Goal: Task Accomplishment & Management: Manage account settings

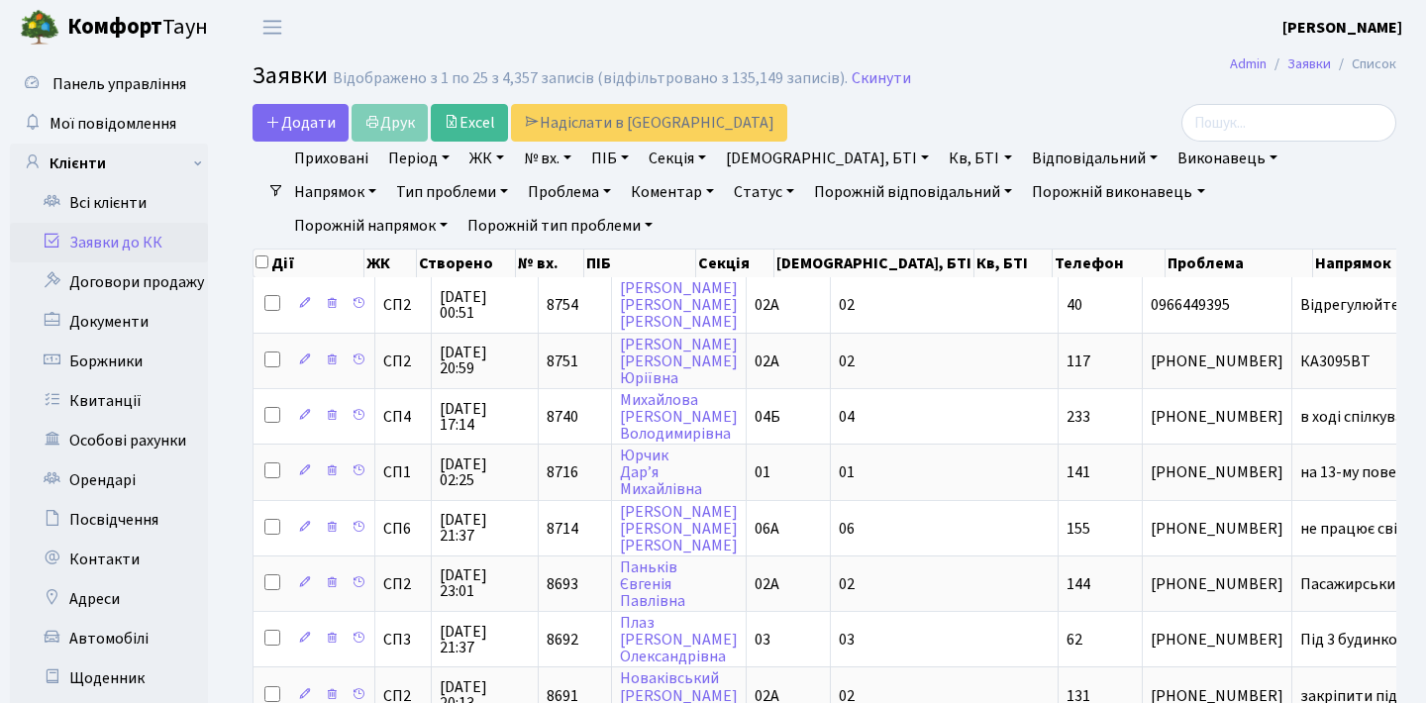
select select "25"
click at [174, 275] on link "Договори продажу" at bounding box center [109, 283] width 198 height 40
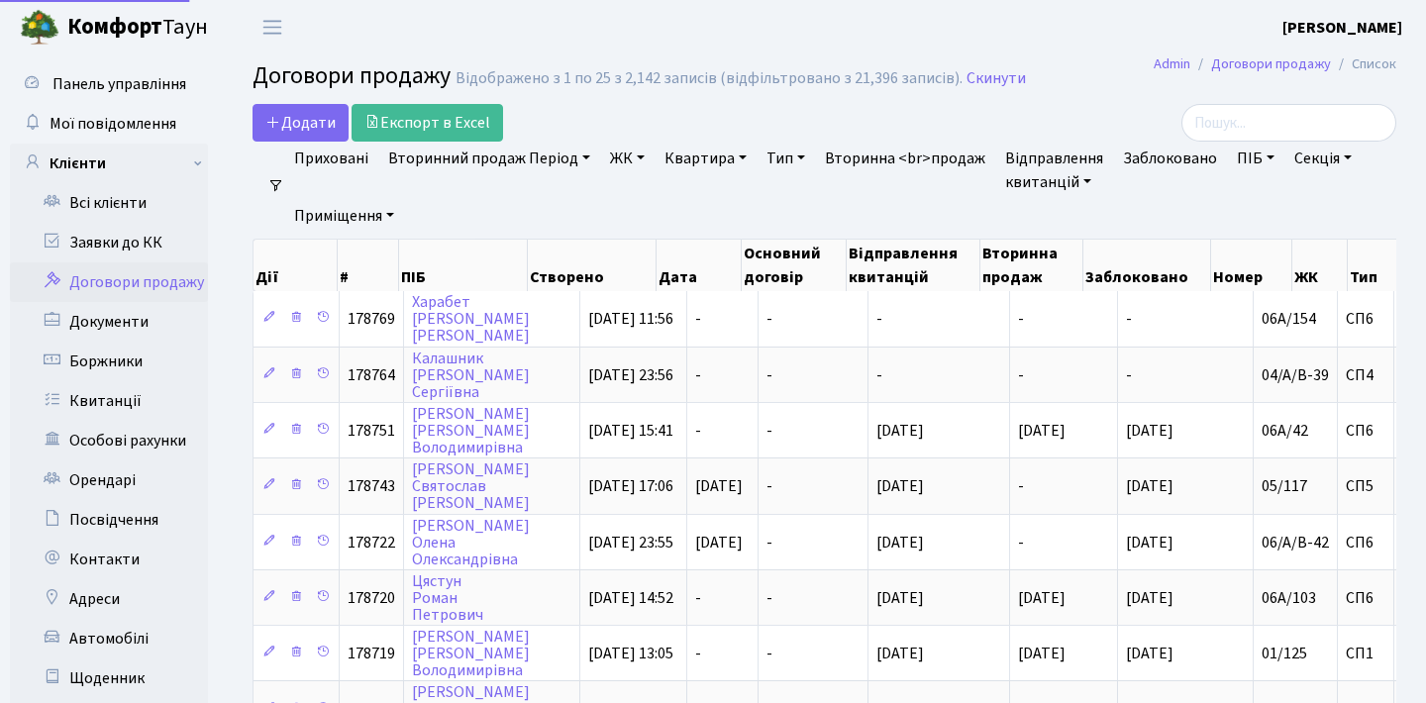
select select "25"
click at [142, 246] on link "Заявки до КК" at bounding box center [109, 243] width 198 height 40
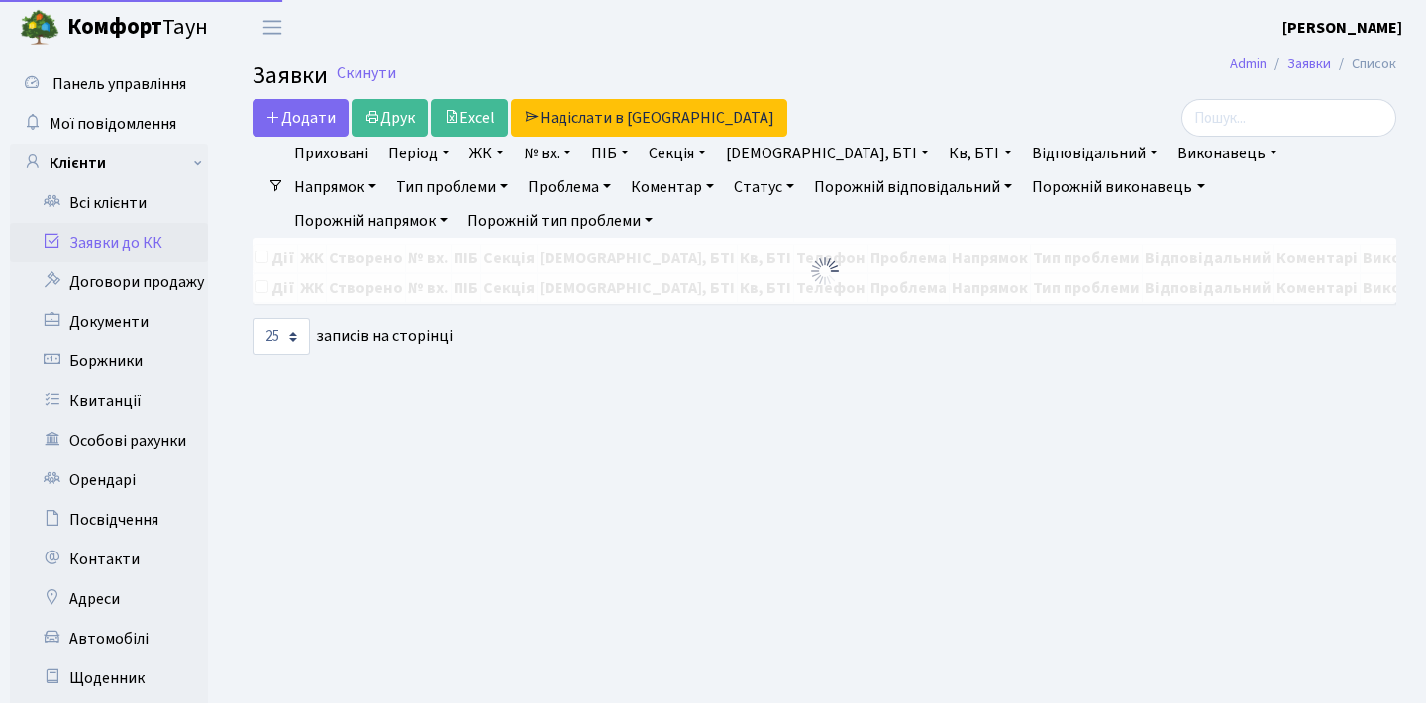
select select "25"
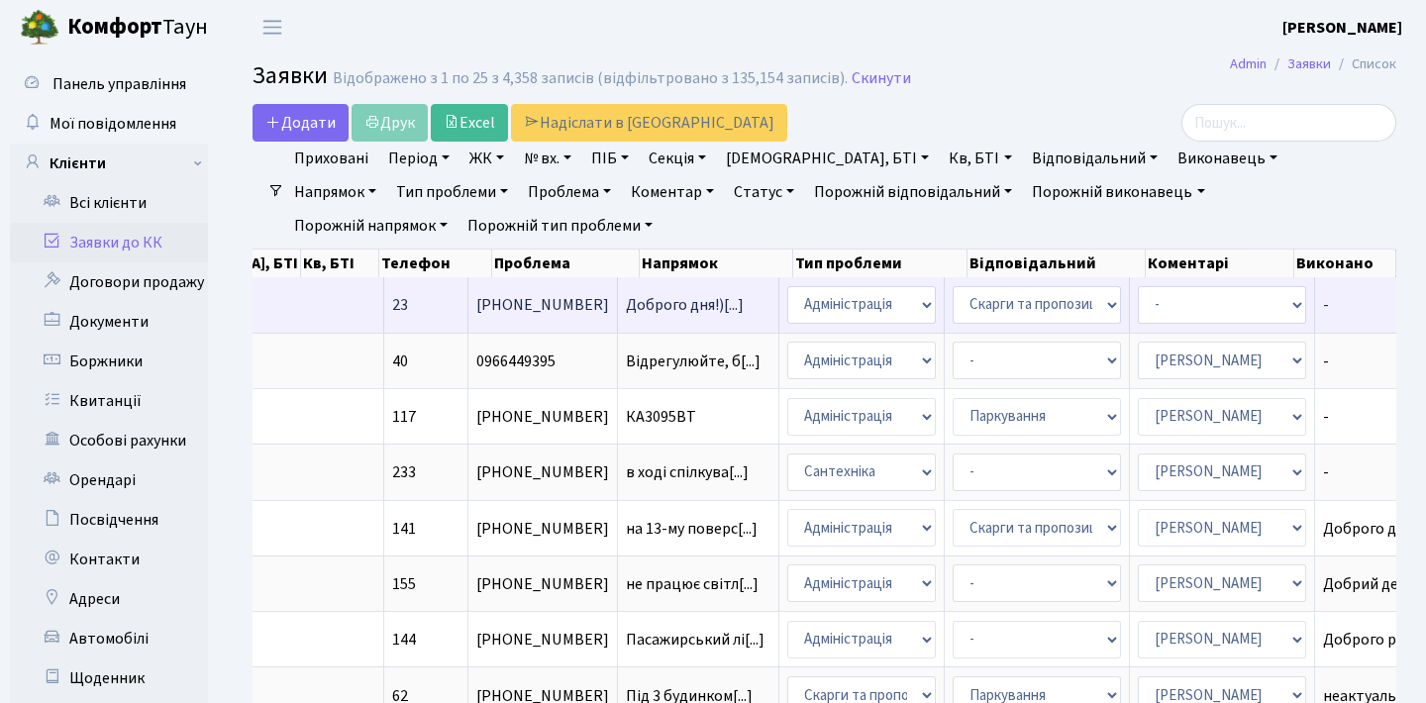
scroll to position [0, 674]
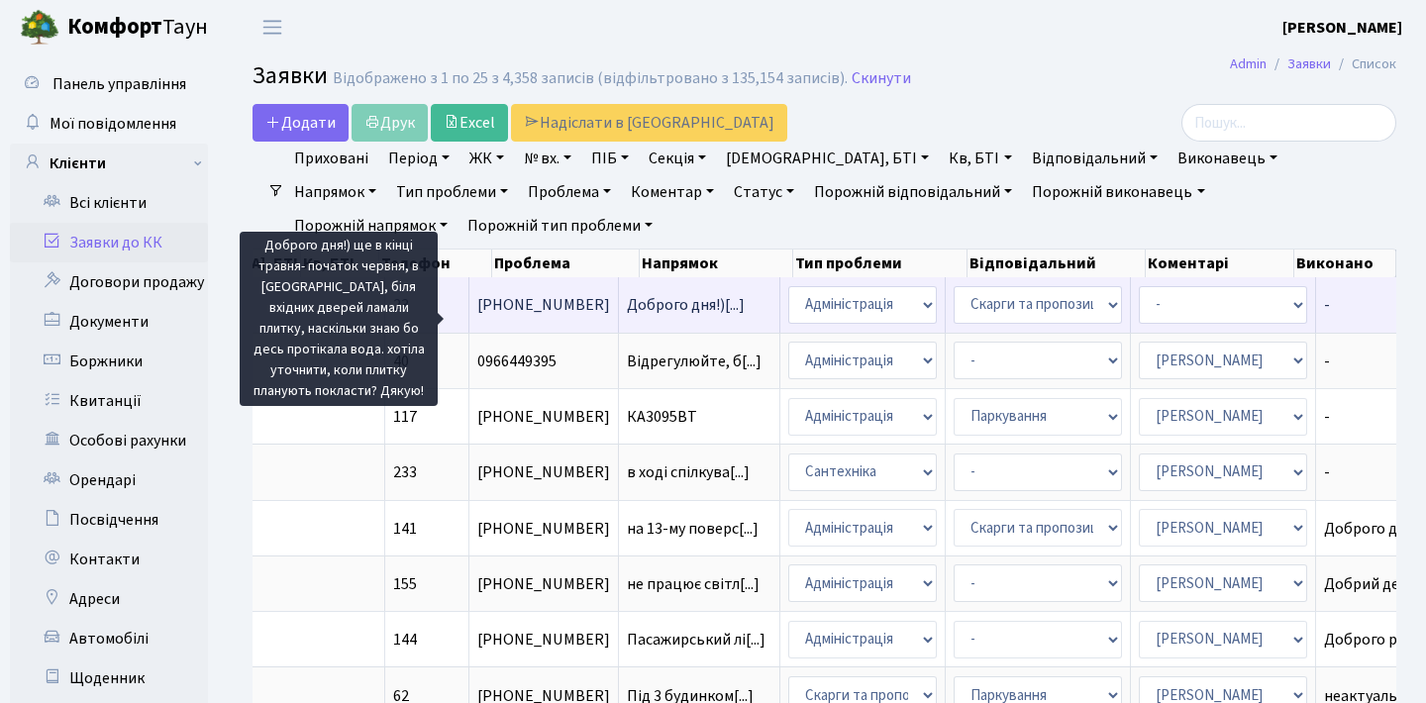
click at [627, 316] on span "Доброго дня!)[...]" at bounding box center [686, 305] width 118 height 22
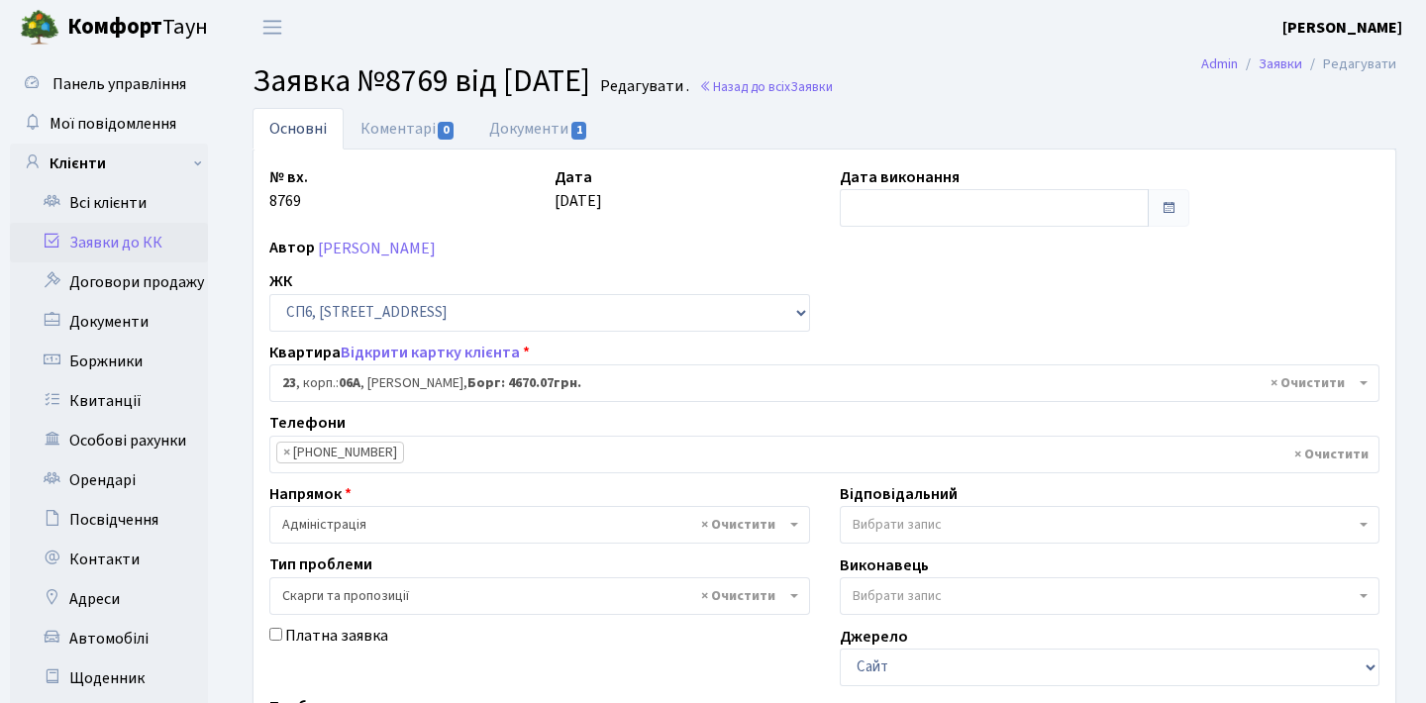
select select "21691"
select select "55"
click at [427, 138] on link "Коментарі 0" at bounding box center [408, 128] width 129 height 41
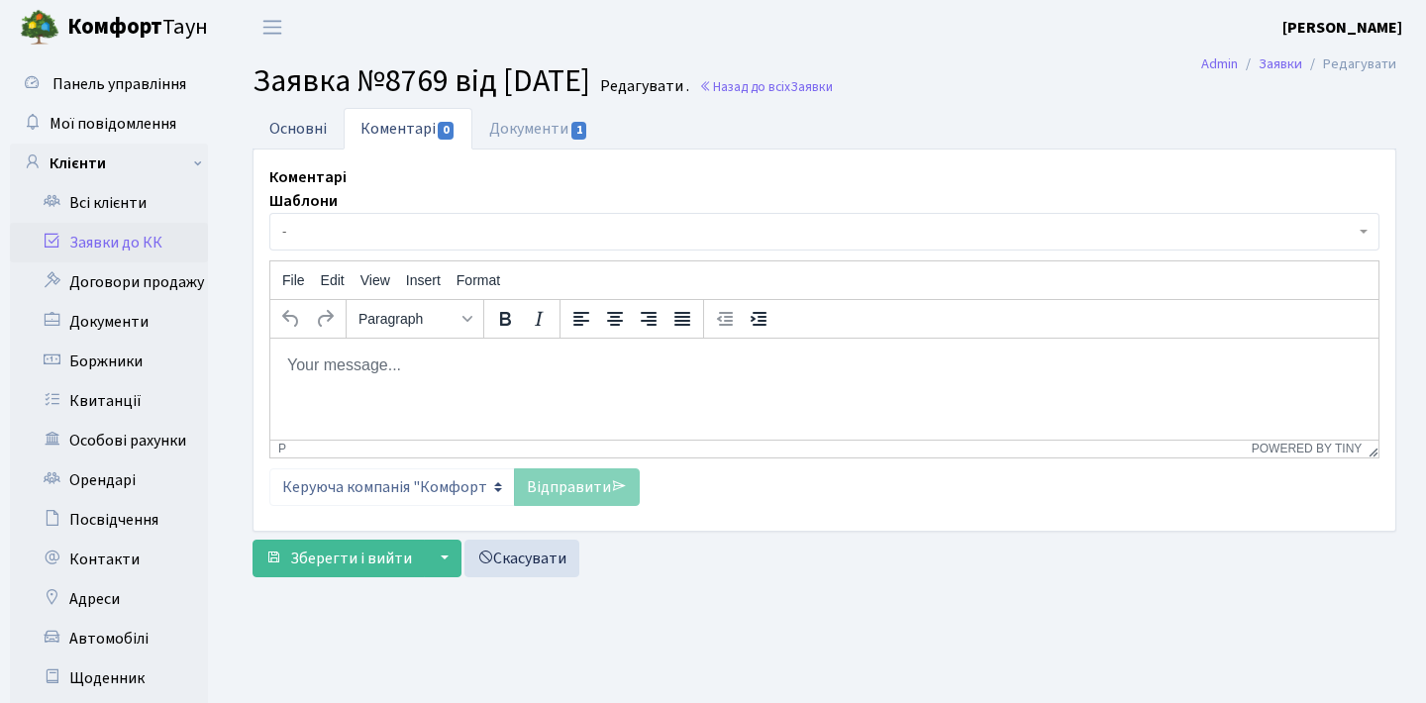
click at [306, 121] on link "Основні" at bounding box center [298, 128] width 91 height 41
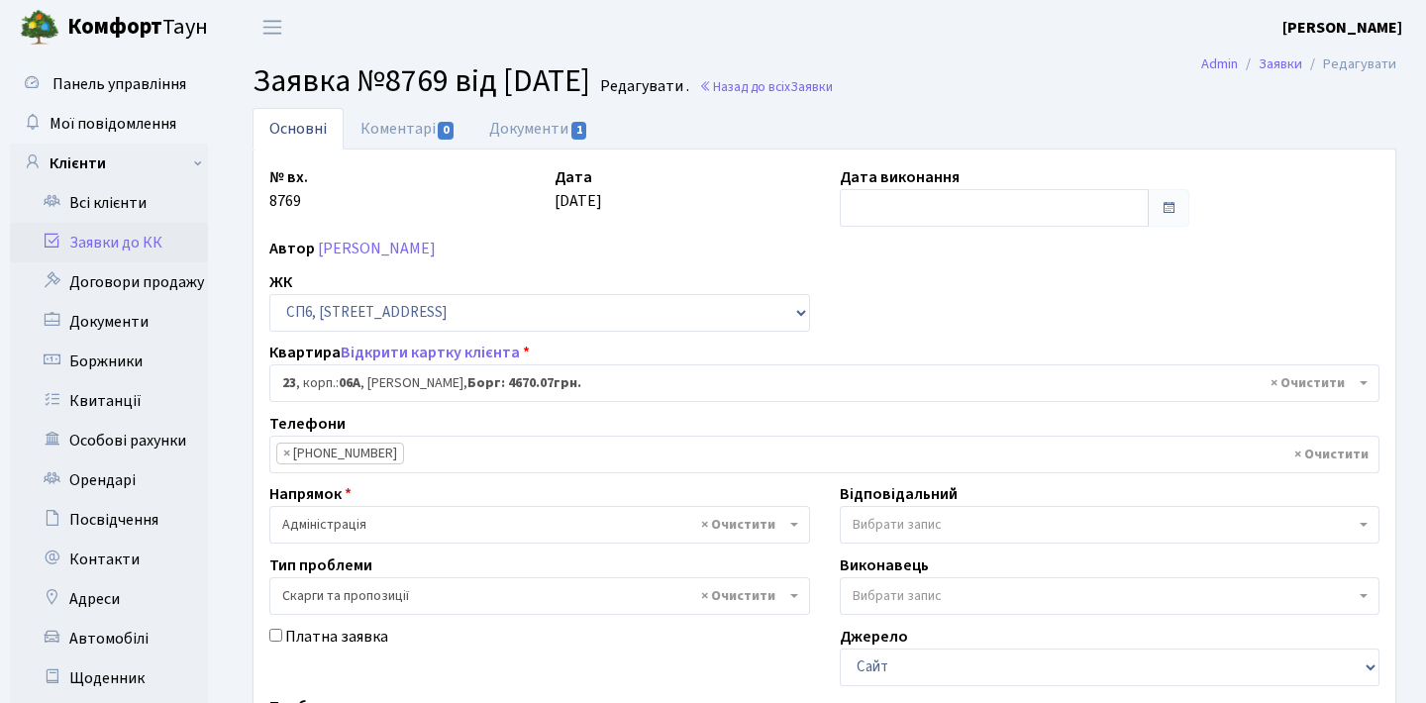
click at [149, 244] on link "Заявки до КК" at bounding box center [109, 243] width 198 height 40
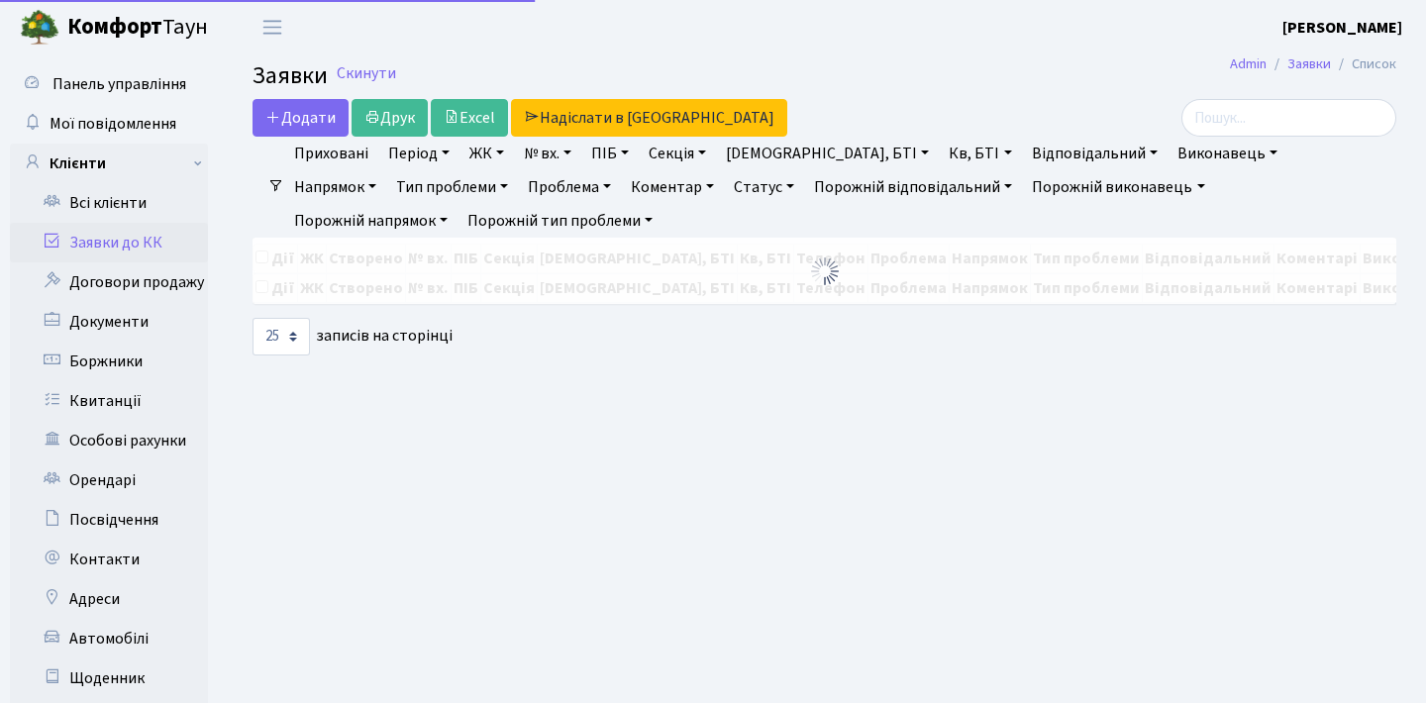
select select "25"
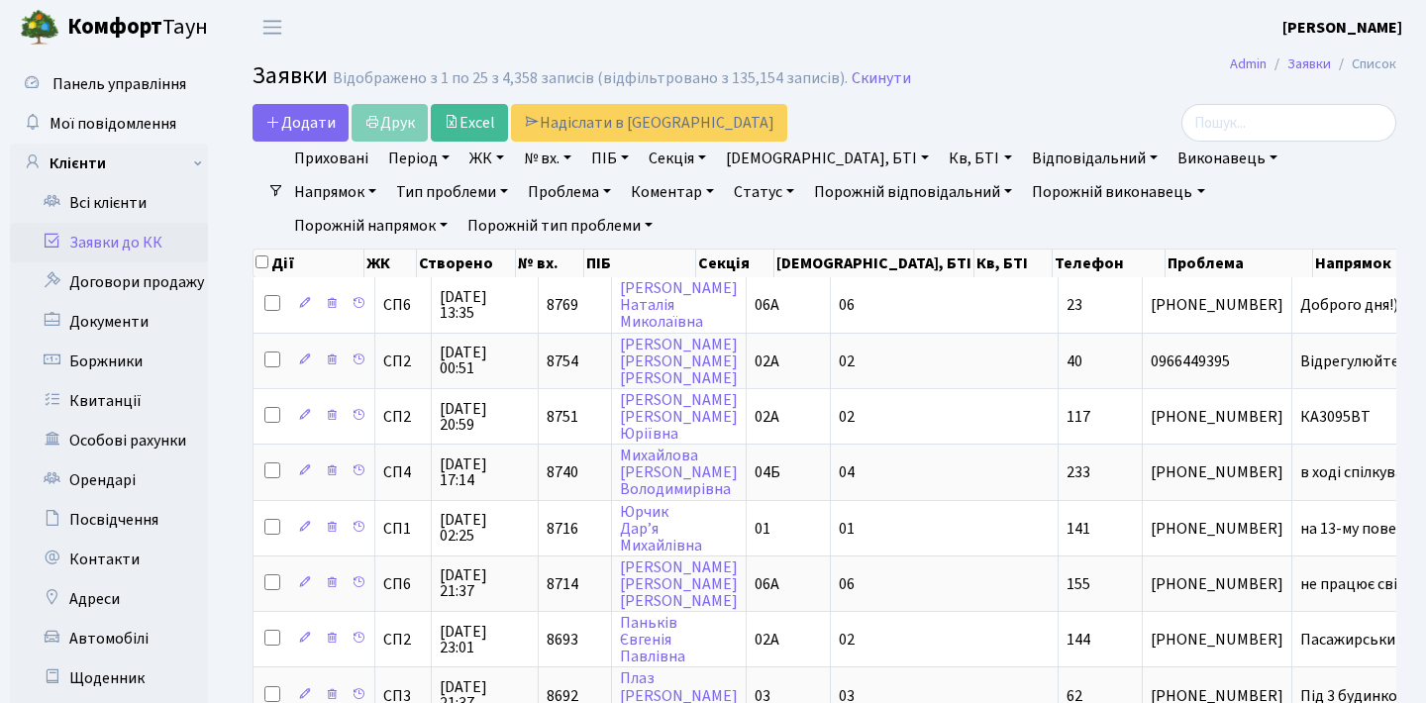
click at [1037, 40] on header "Комфорт Таун Анна Г. Мій обліковий запис Вийти" at bounding box center [713, 27] width 1426 height 54
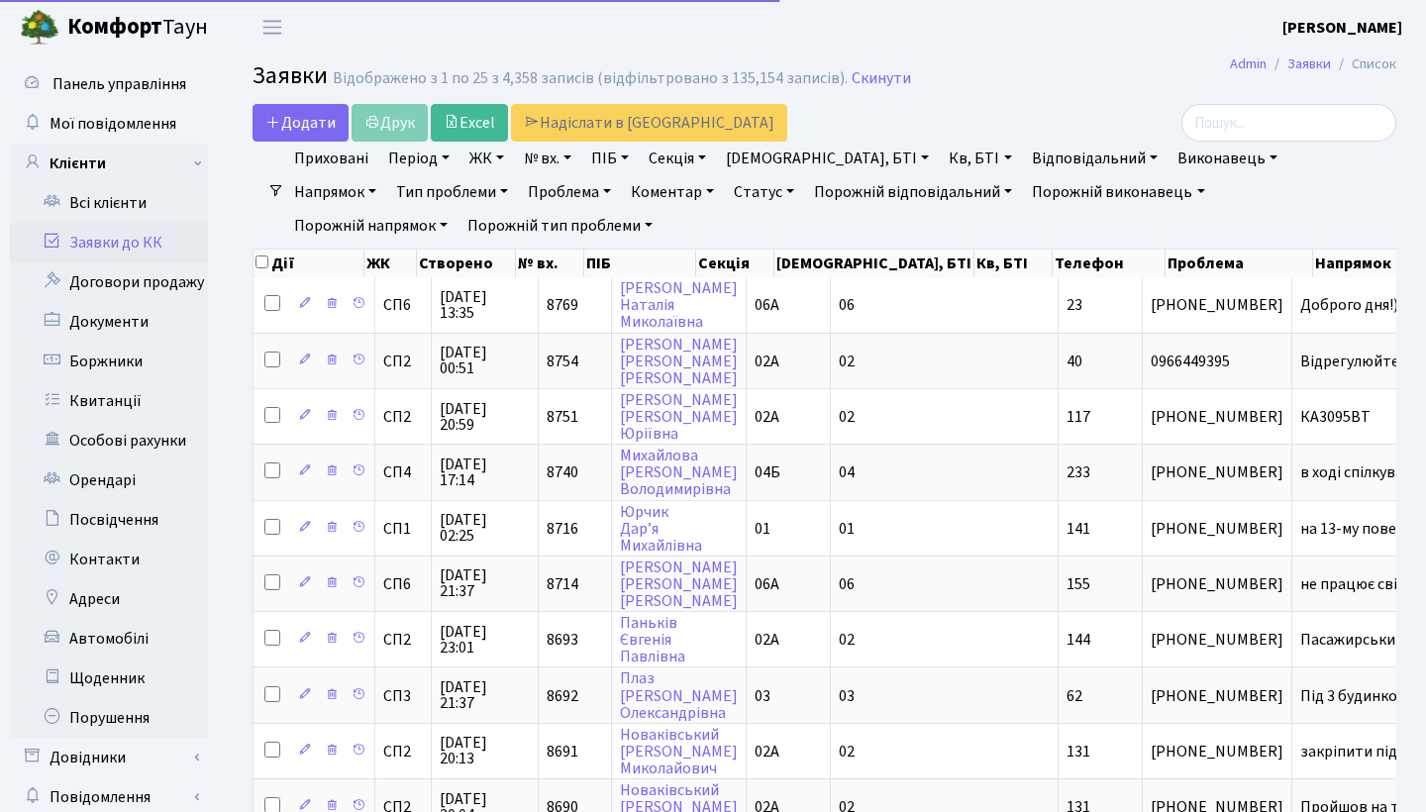
select select "25"
click at [1130, 1] on header "Комфорт Таун Анна Г. Мій обліковий запис Вийти" at bounding box center [713, 27] width 1426 height 54
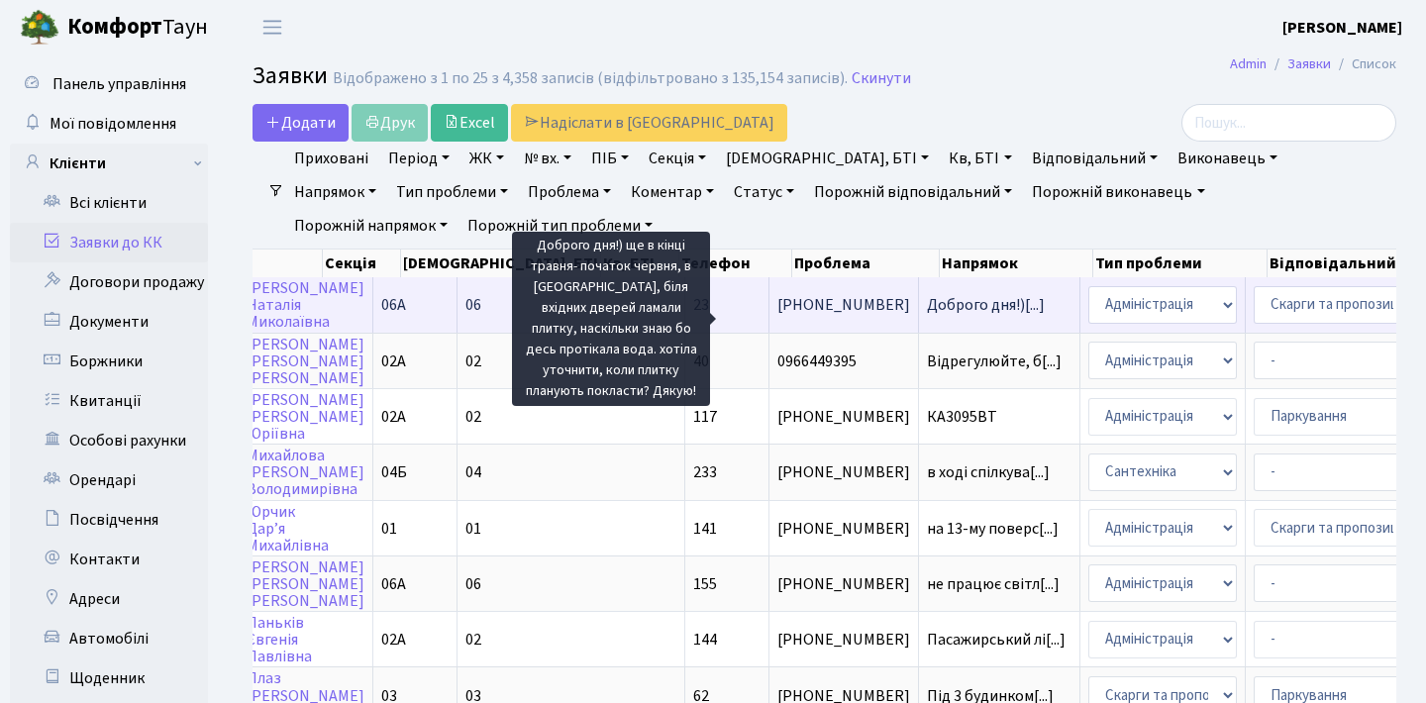
scroll to position [0, 344]
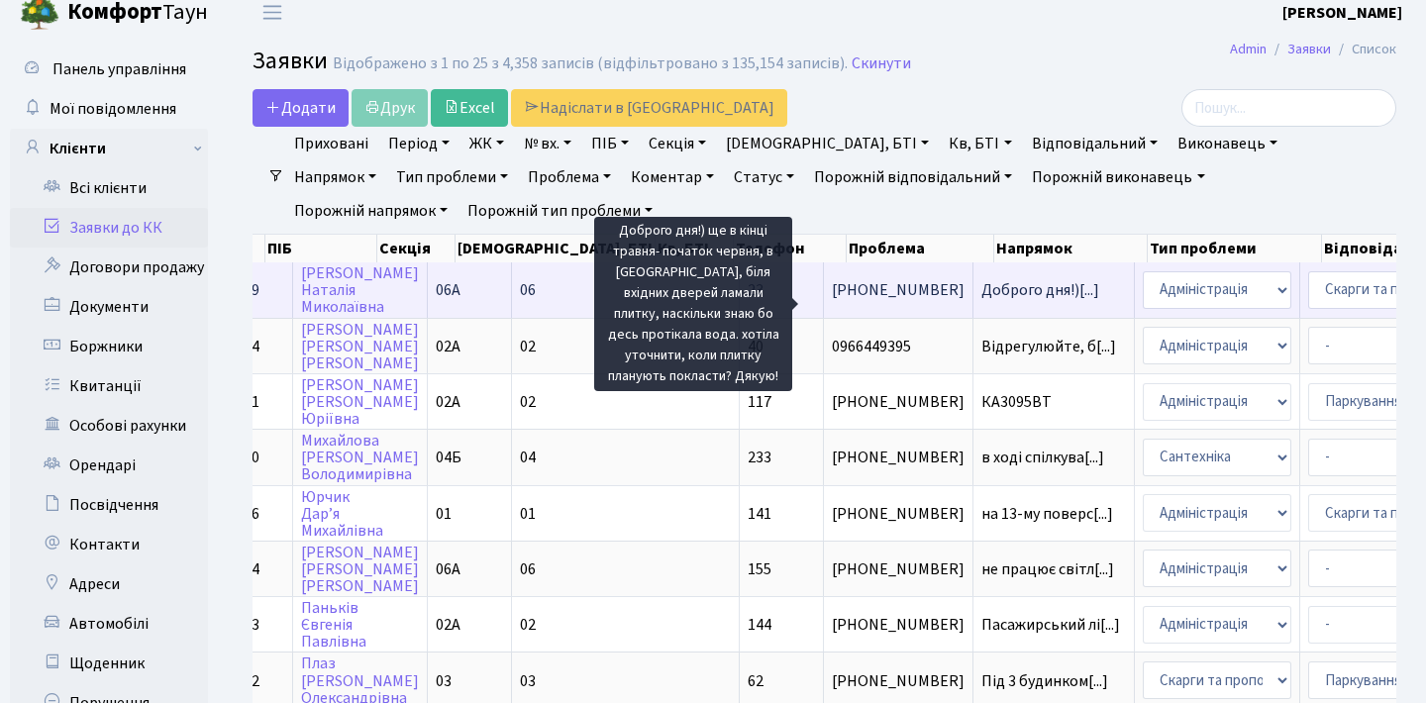
click at [982, 298] on span "Доброго дня!)[...]" at bounding box center [1041, 290] width 118 height 22
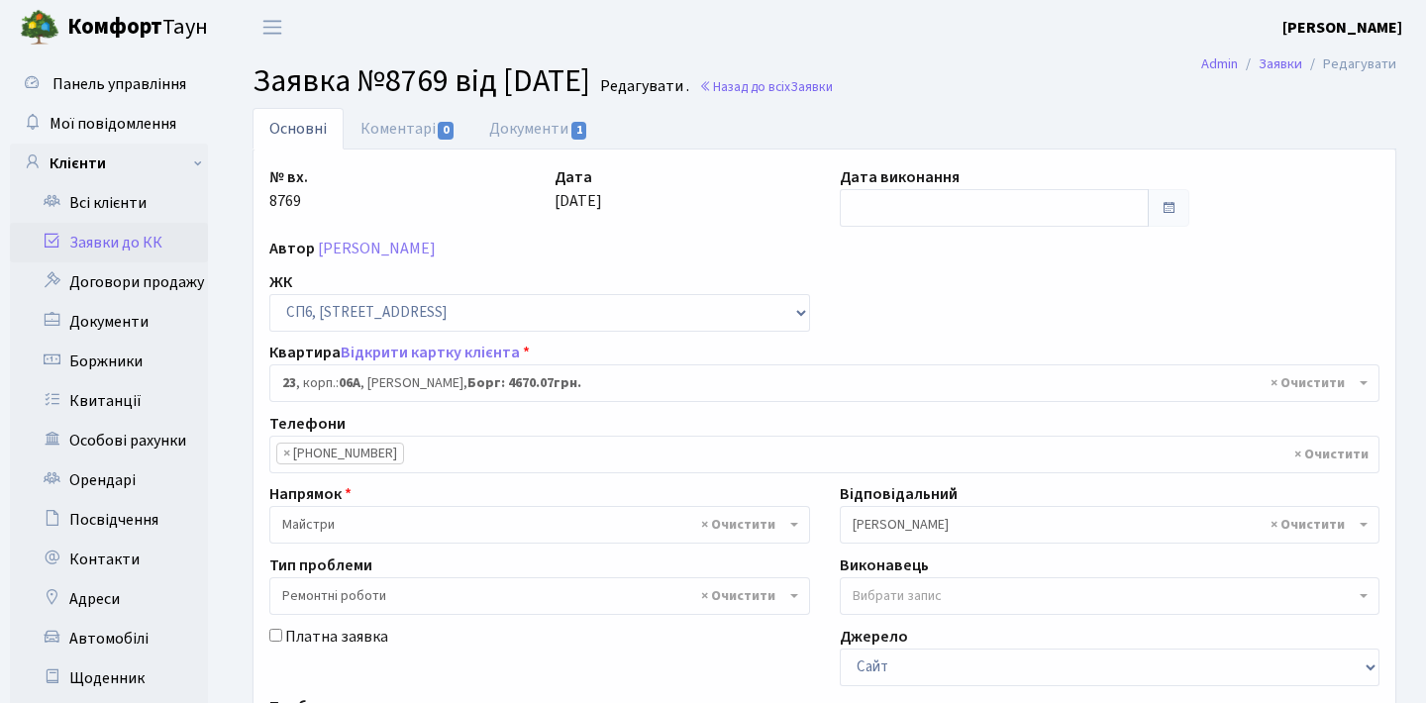
select select "21691"
select select "62"
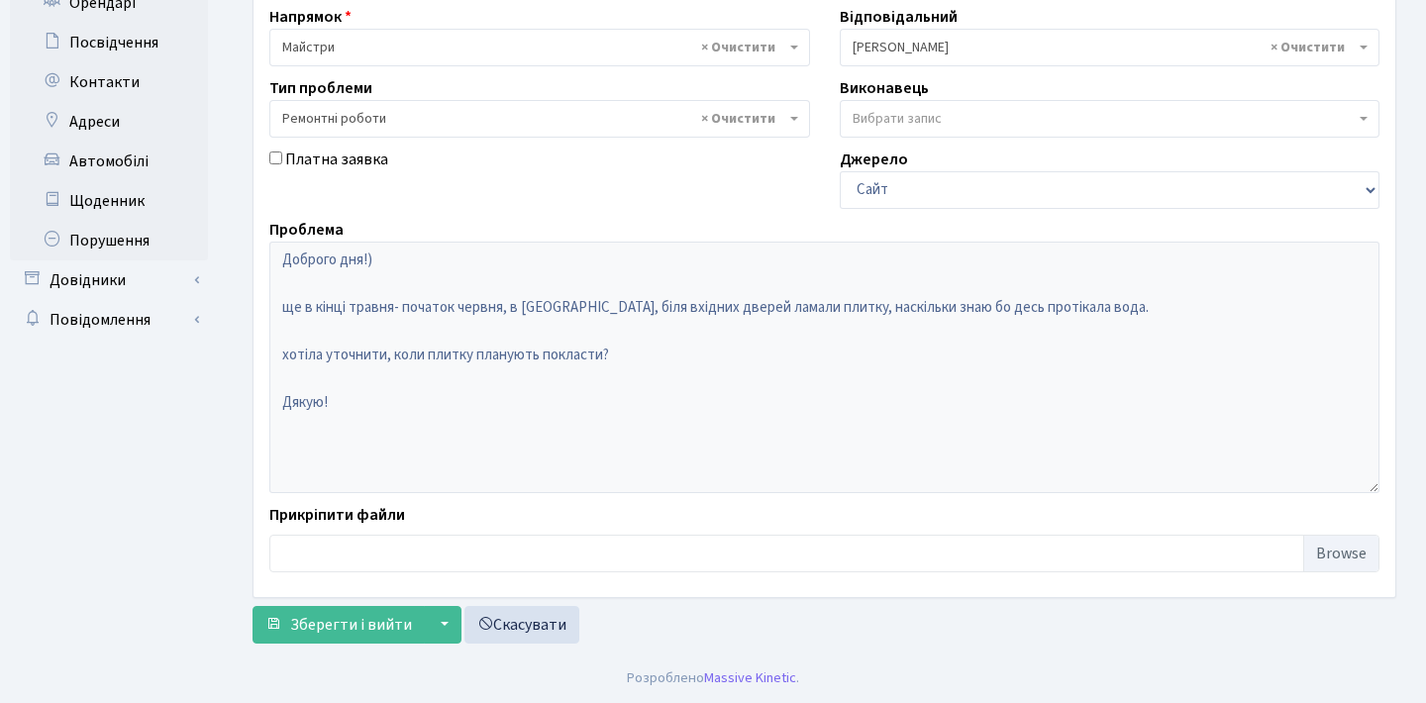
scroll to position [477, 0]
click at [266, 251] on div "Проблема Доброго дня!) ще в кінці травня- початок червня, в [GEOGRAPHIC_DATA], …" at bounding box center [825, 355] width 1140 height 275
click at [522, 177] on div "Платна заявка" at bounding box center [540, 178] width 571 height 61
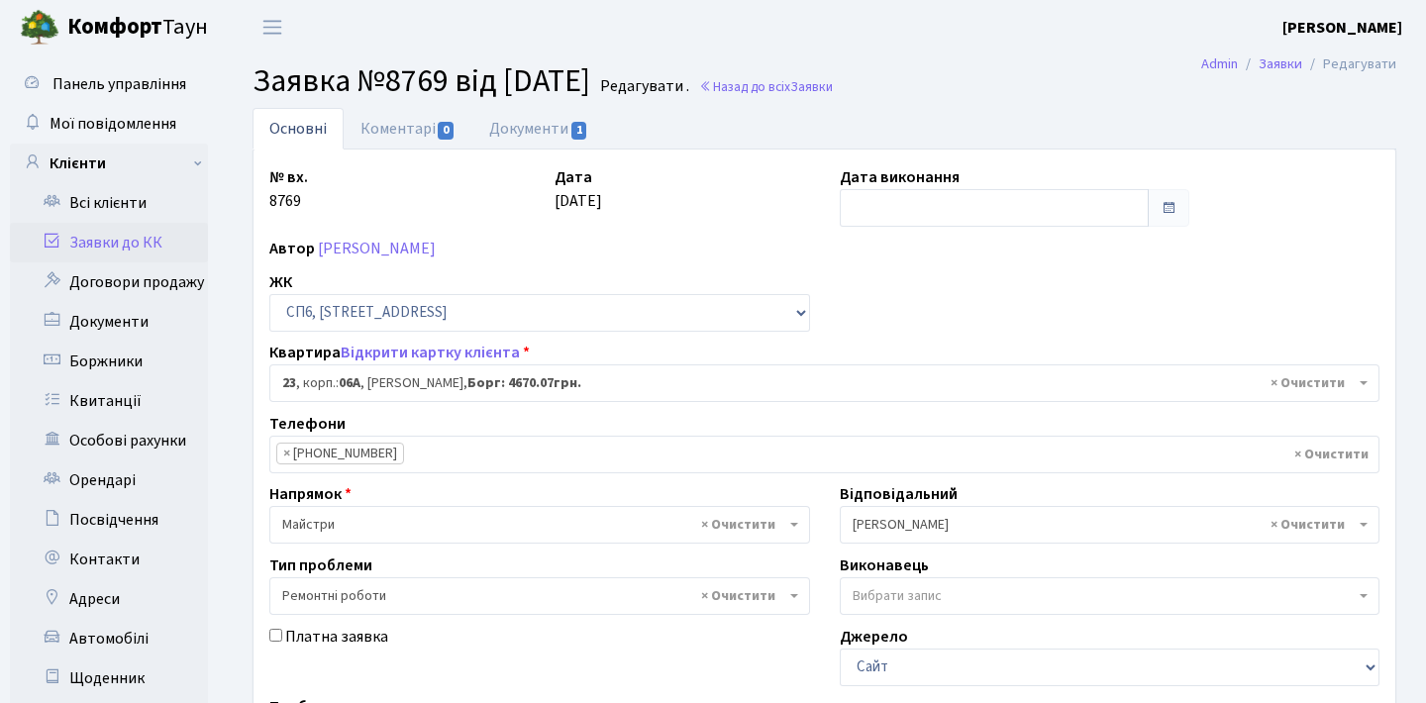
scroll to position [0, 0]
click at [147, 239] on link "Заявки до КК" at bounding box center [109, 243] width 198 height 40
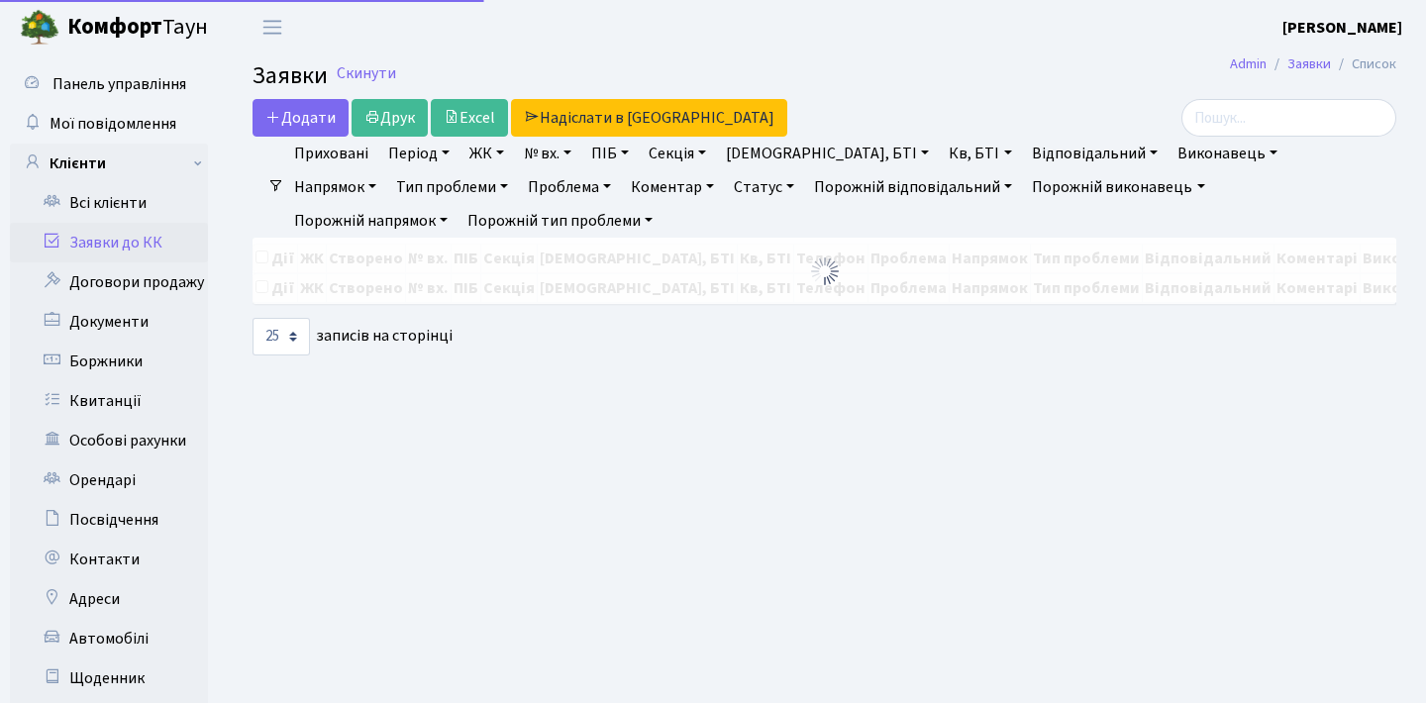
select select "25"
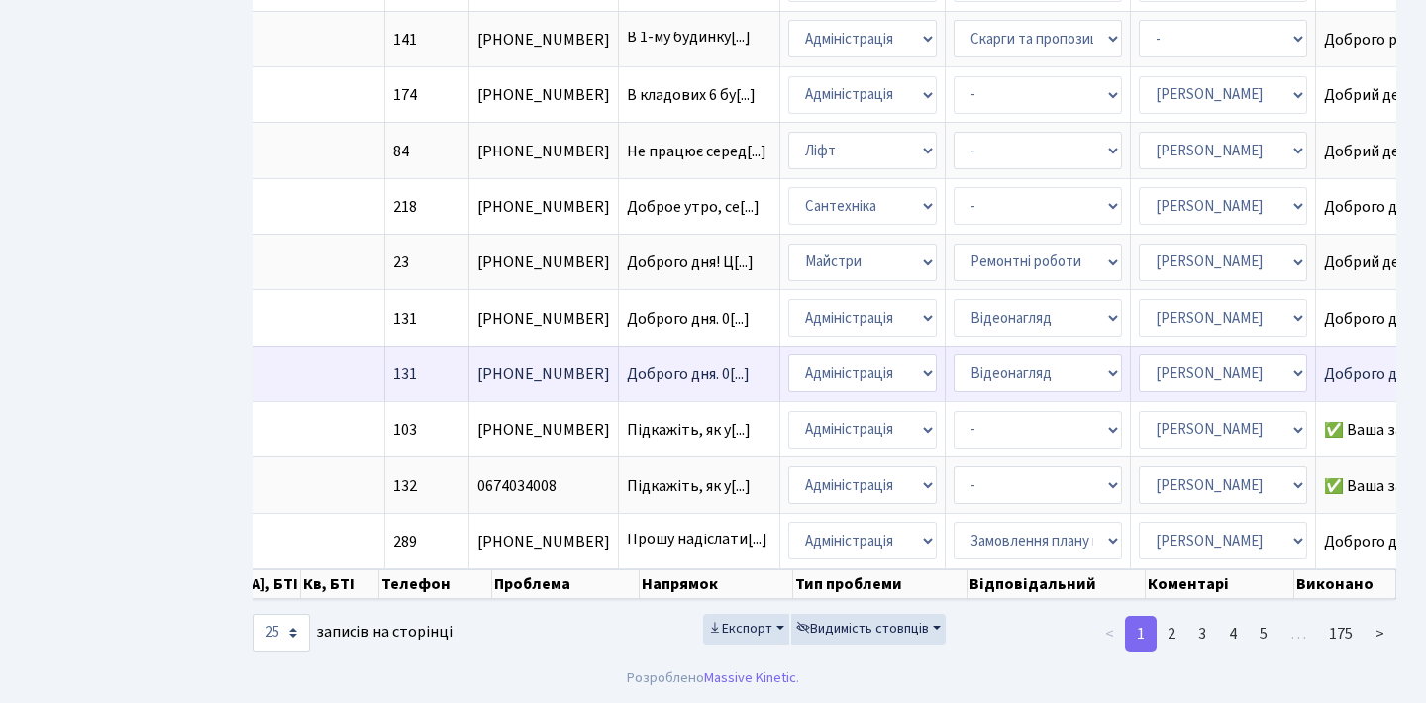
scroll to position [3, 0]
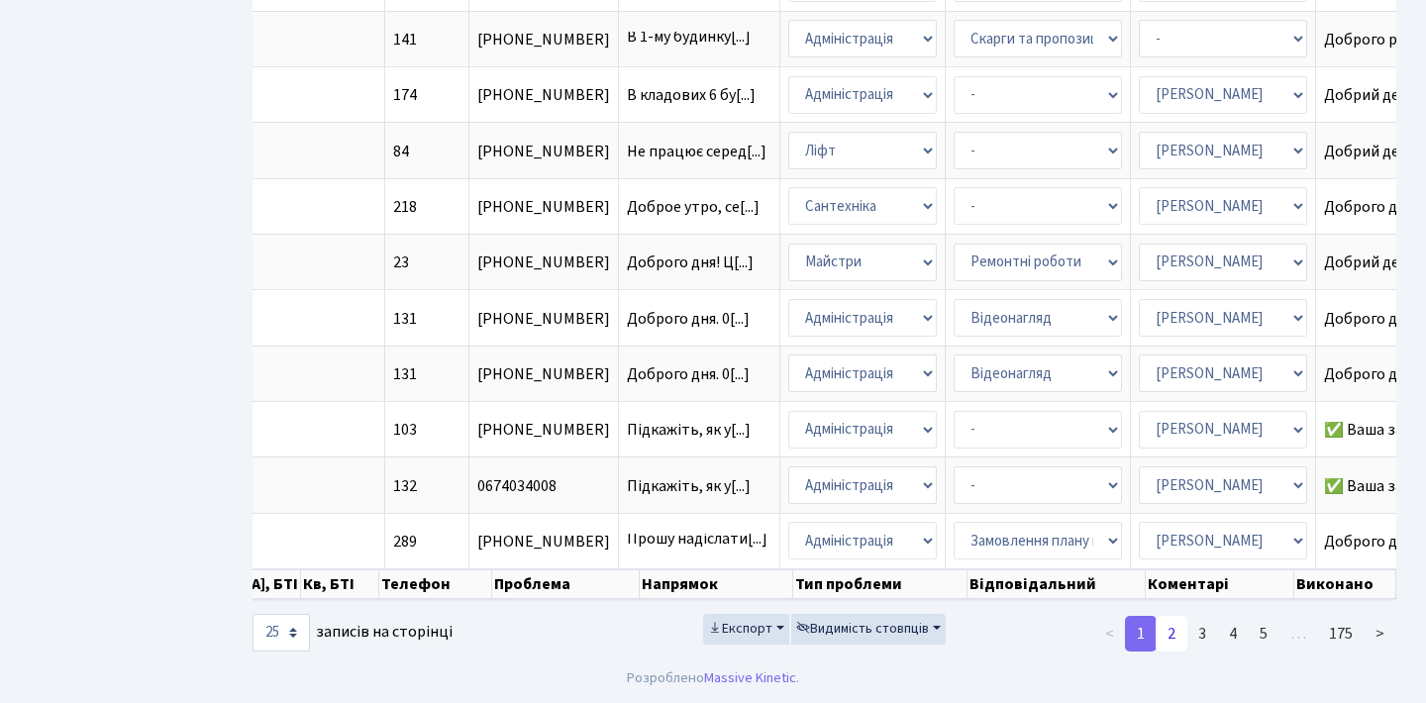
click at [1169, 626] on link "2" at bounding box center [1172, 634] width 32 height 36
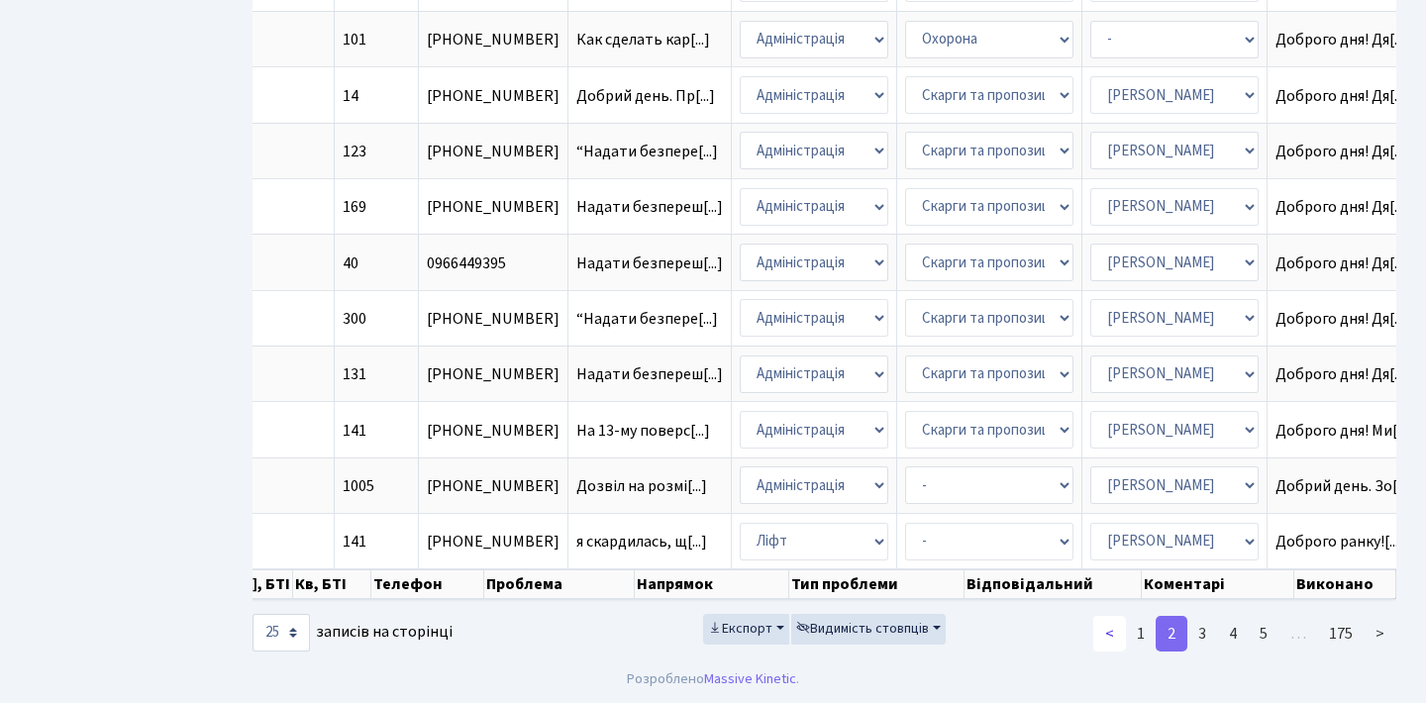
scroll to position [1130, 0]
click at [1110, 626] on link "<" at bounding box center [1110, 634] width 33 height 36
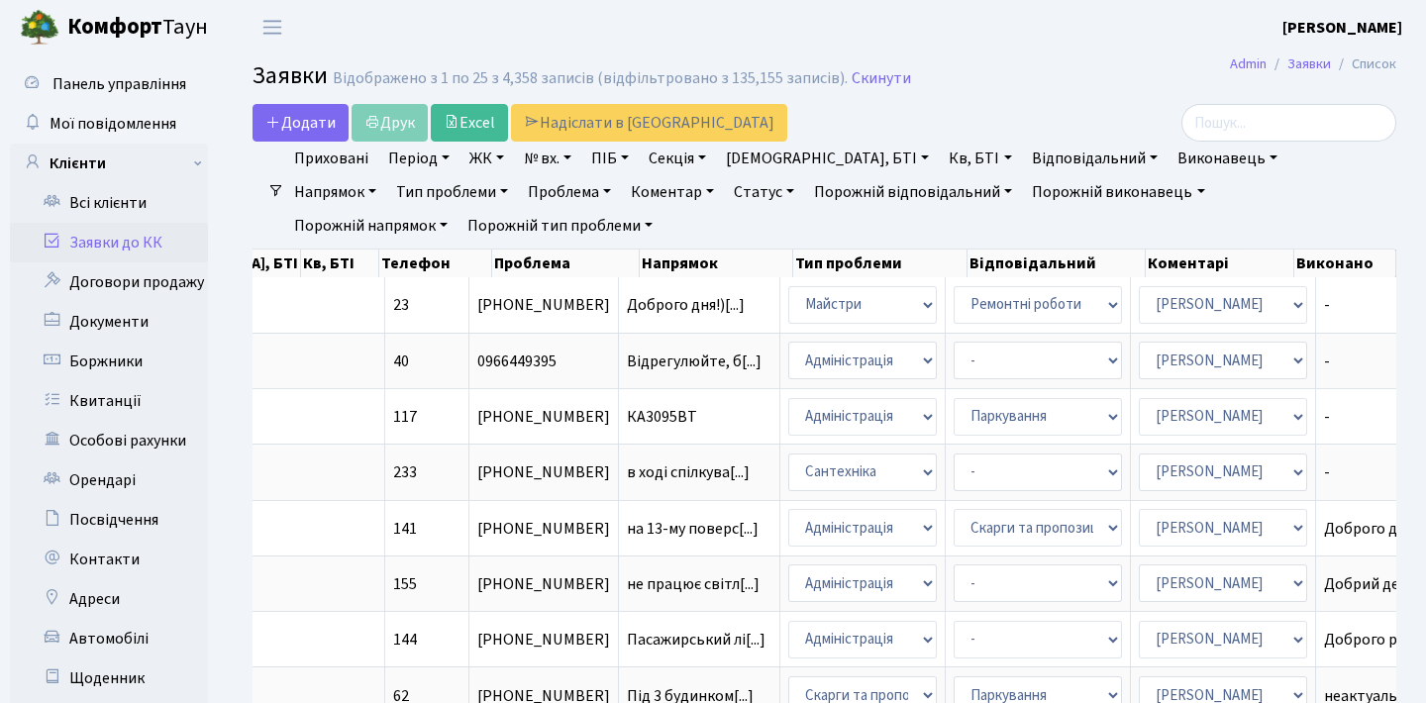
scroll to position [0, 0]
click at [543, 34] on header "Комфорт Таун Анна Г. Мій обліковий запис Вийти" at bounding box center [713, 27] width 1426 height 54
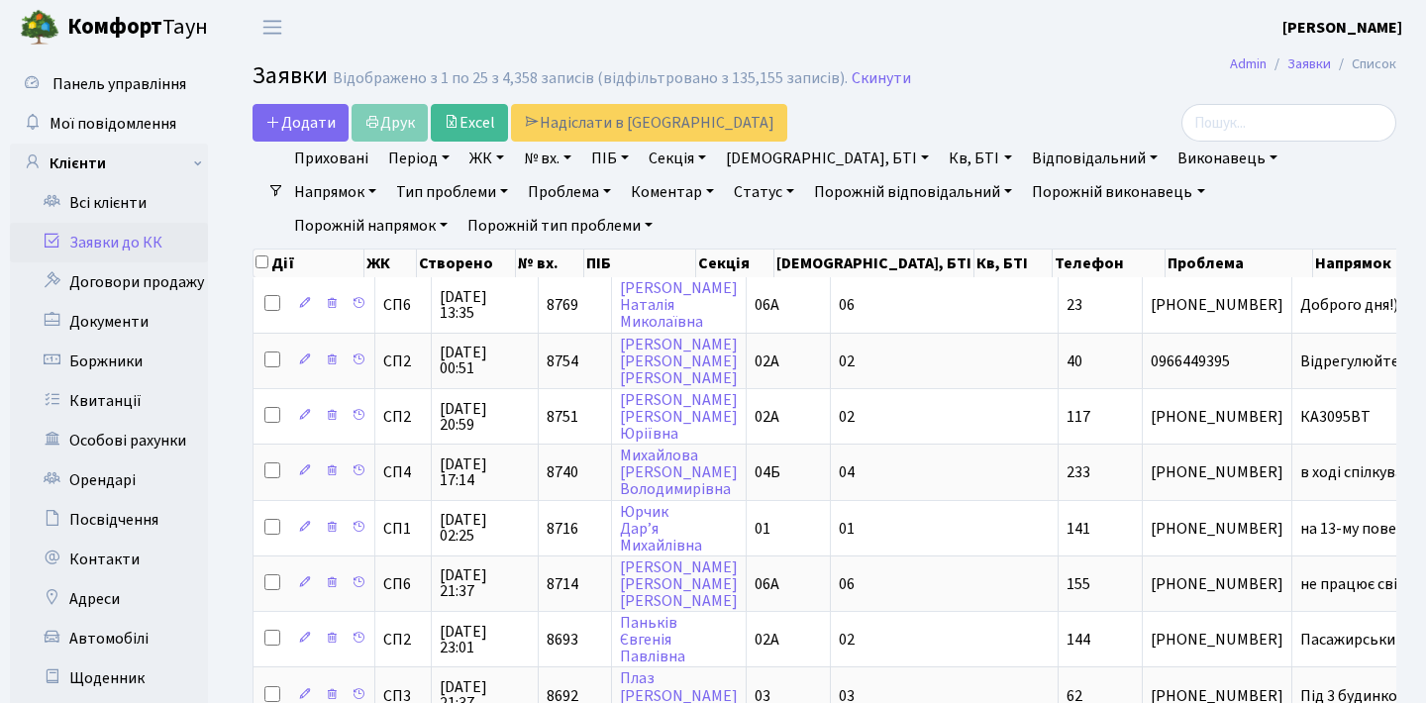
click at [1002, 41] on header "Комфорт Таун Анна Г. Мій обліковий запис Вийти" at bounding box center [713, 27] width 1426 height 54
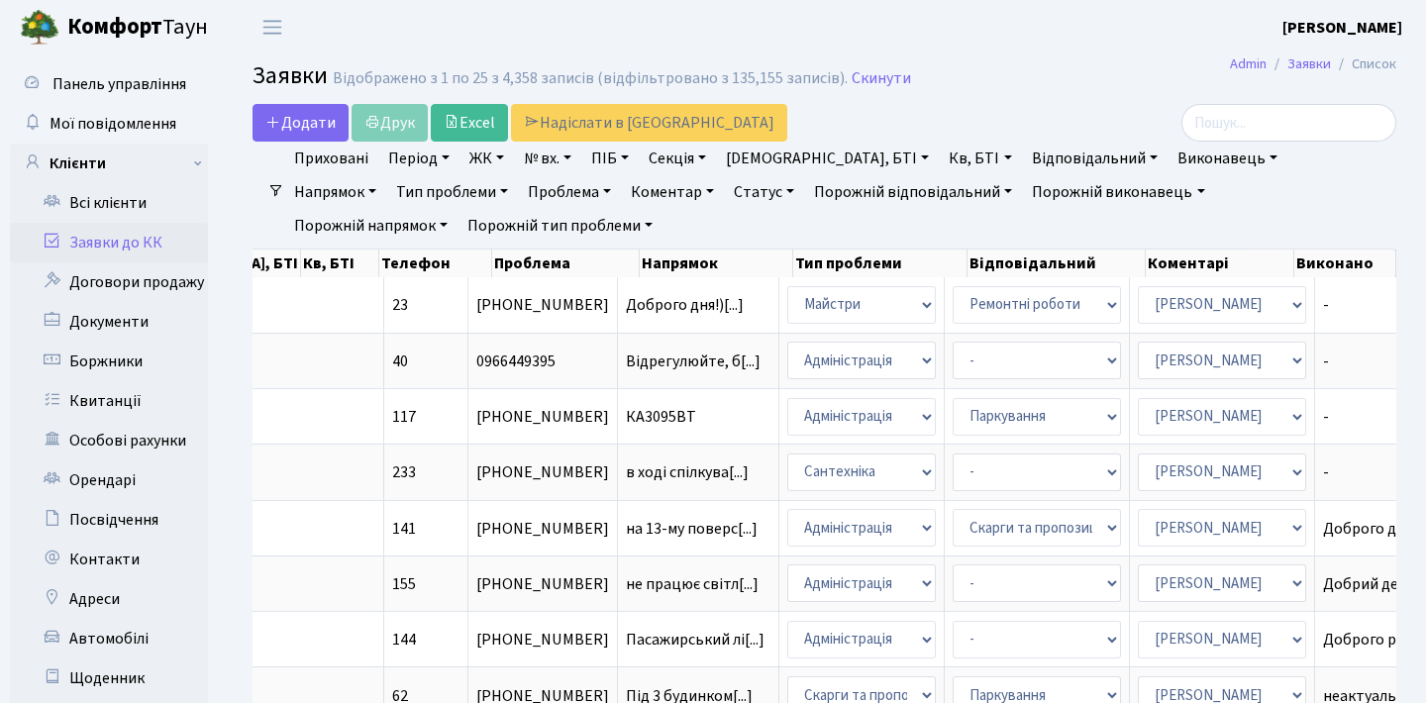
scroll to position [0, 674]
click at [126, 248] on link "Заявки до КК" at bounding box center [109, 243] width 198 height 40
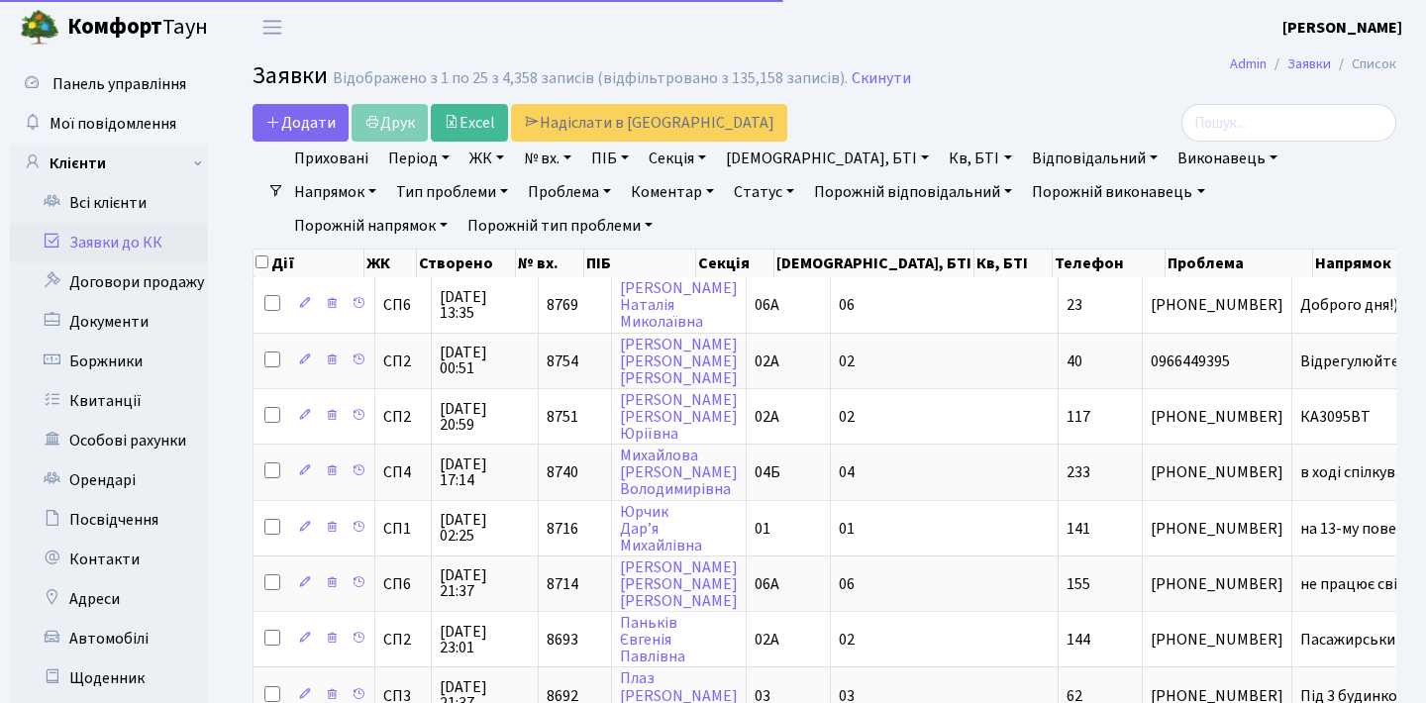
select select "25"
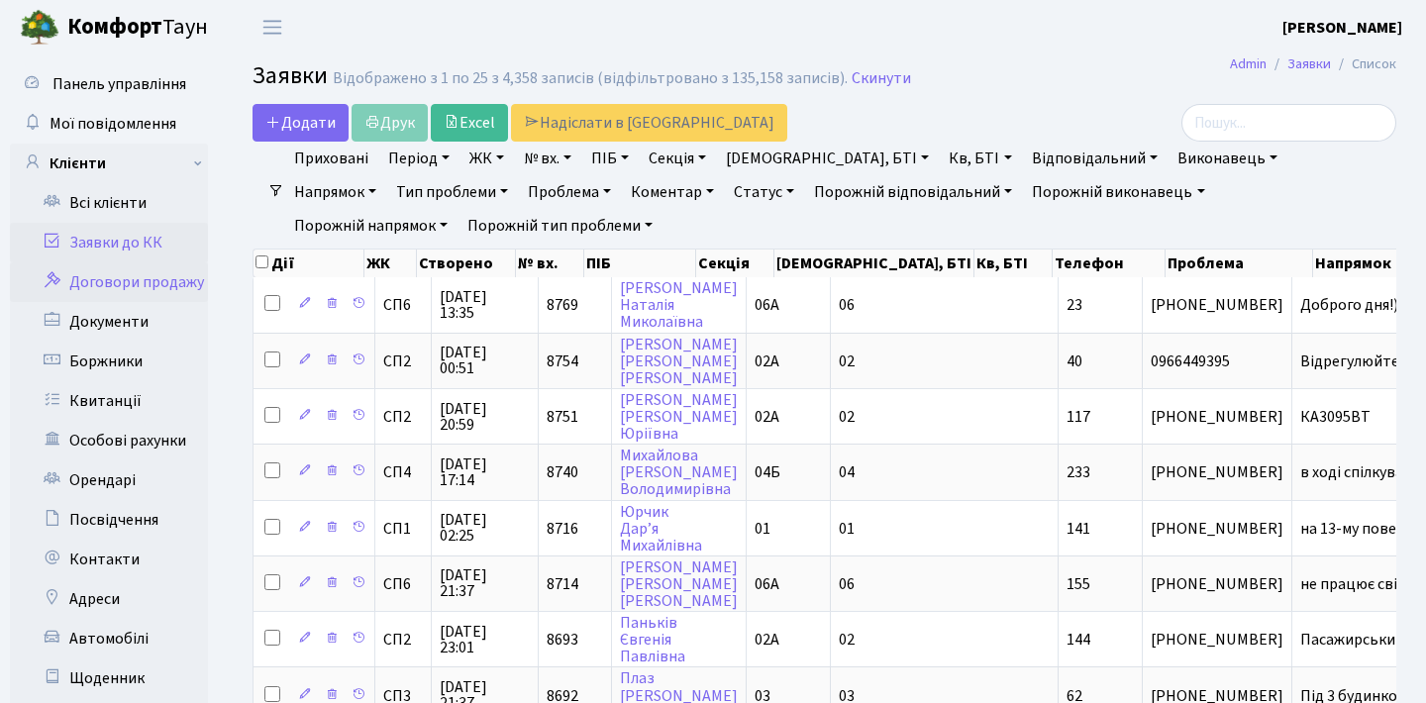
click at [101, 290] on link "Договори продажу" at bounding box center [109, 283] width 198 height 40
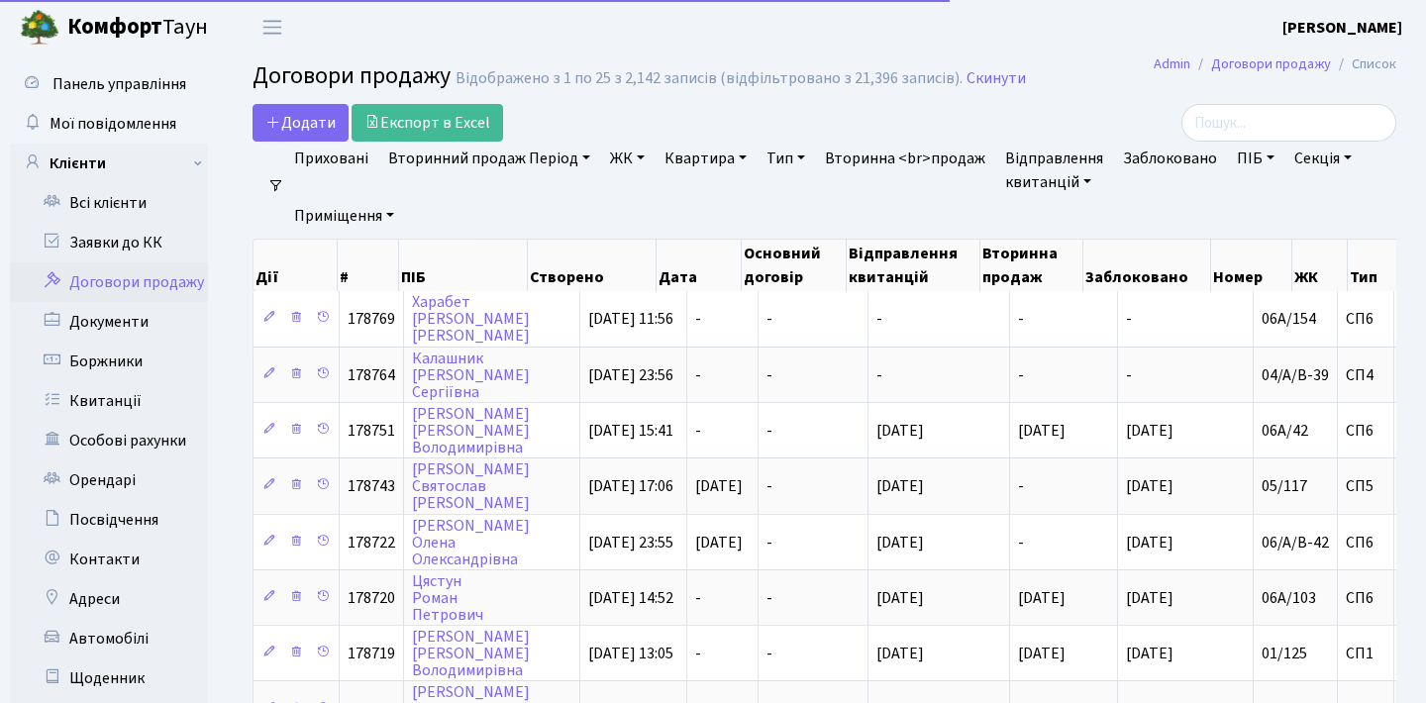
select select "25"
drag, startPoint x: 0, startPoint y: 0, endPoint x: 136, endPoint y: 249, distance: 283.3
click at [136, 249] on link "Заявки до КК" at bounding box center [109, 243] width 198 height 40
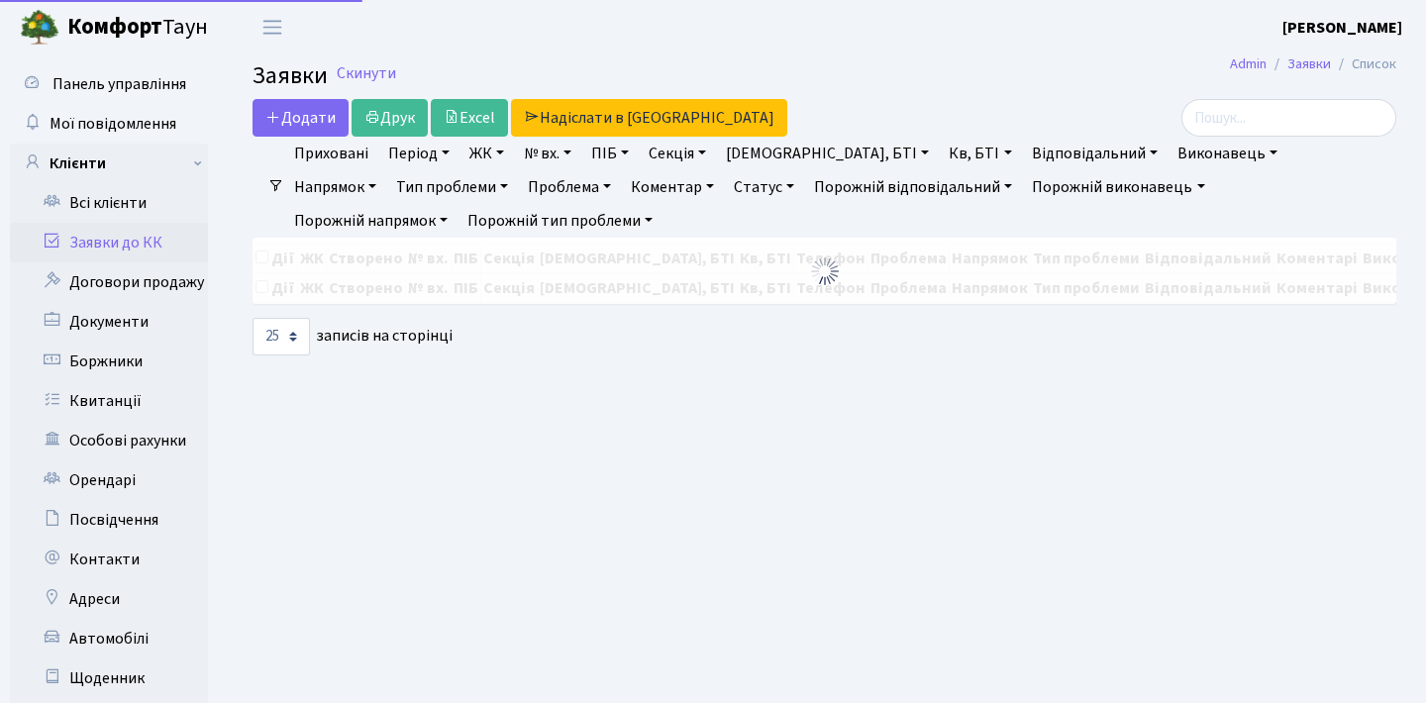
select select "25"
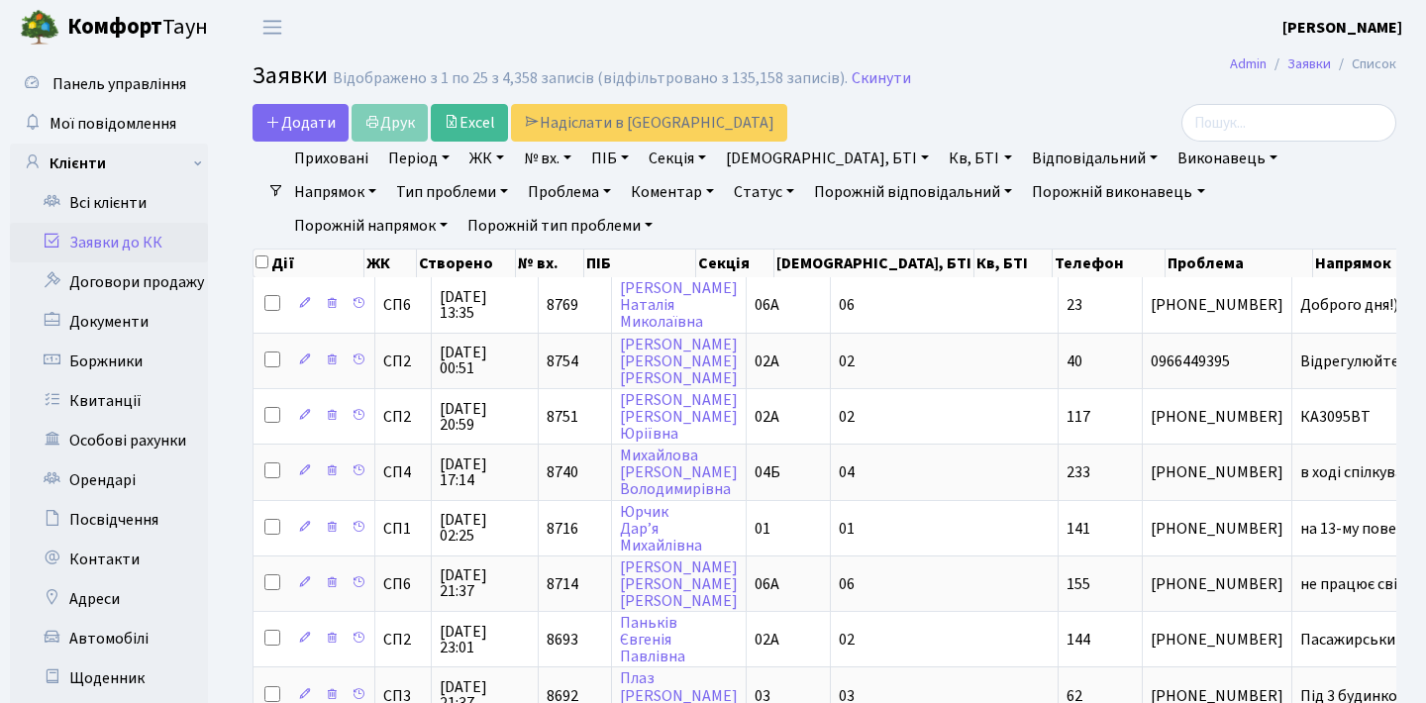
click at [148, 232] on link "Заявки до КК" at bounding box center [109, 243] width 198 height 40
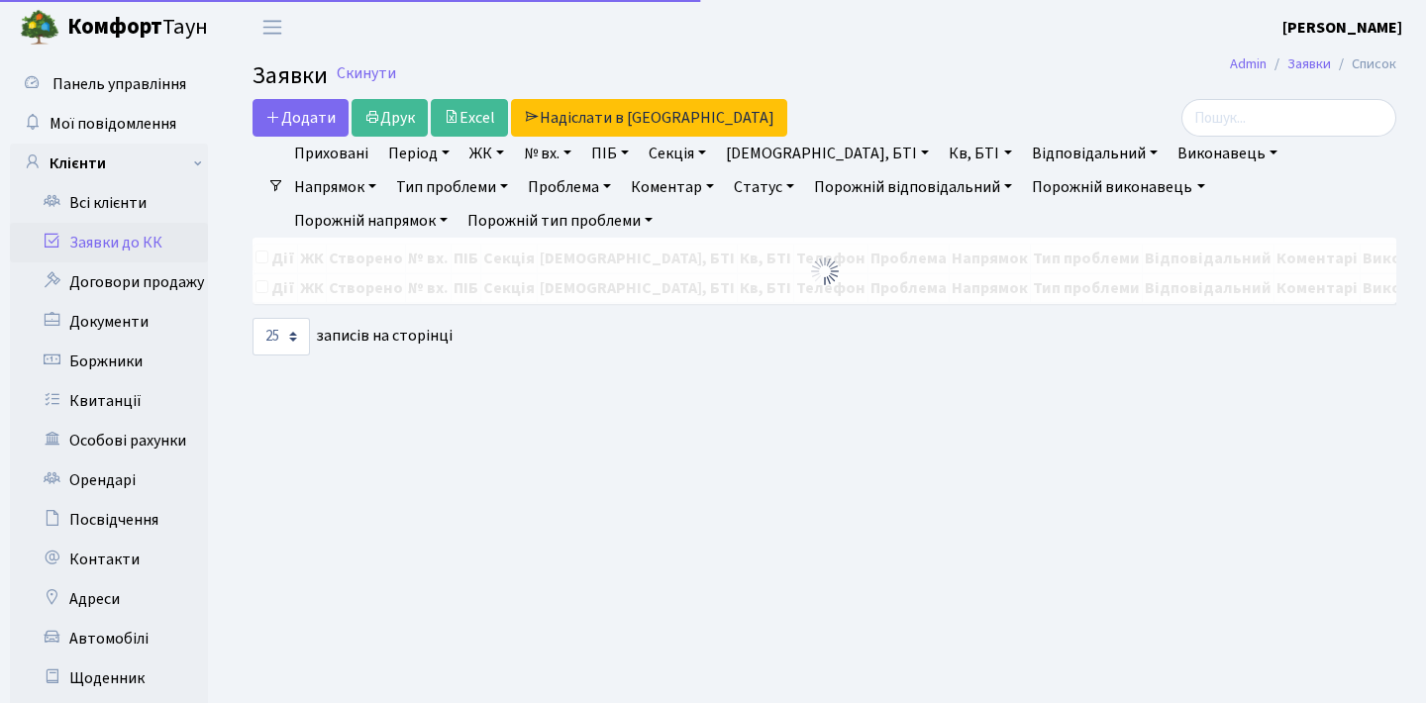
select select "25"
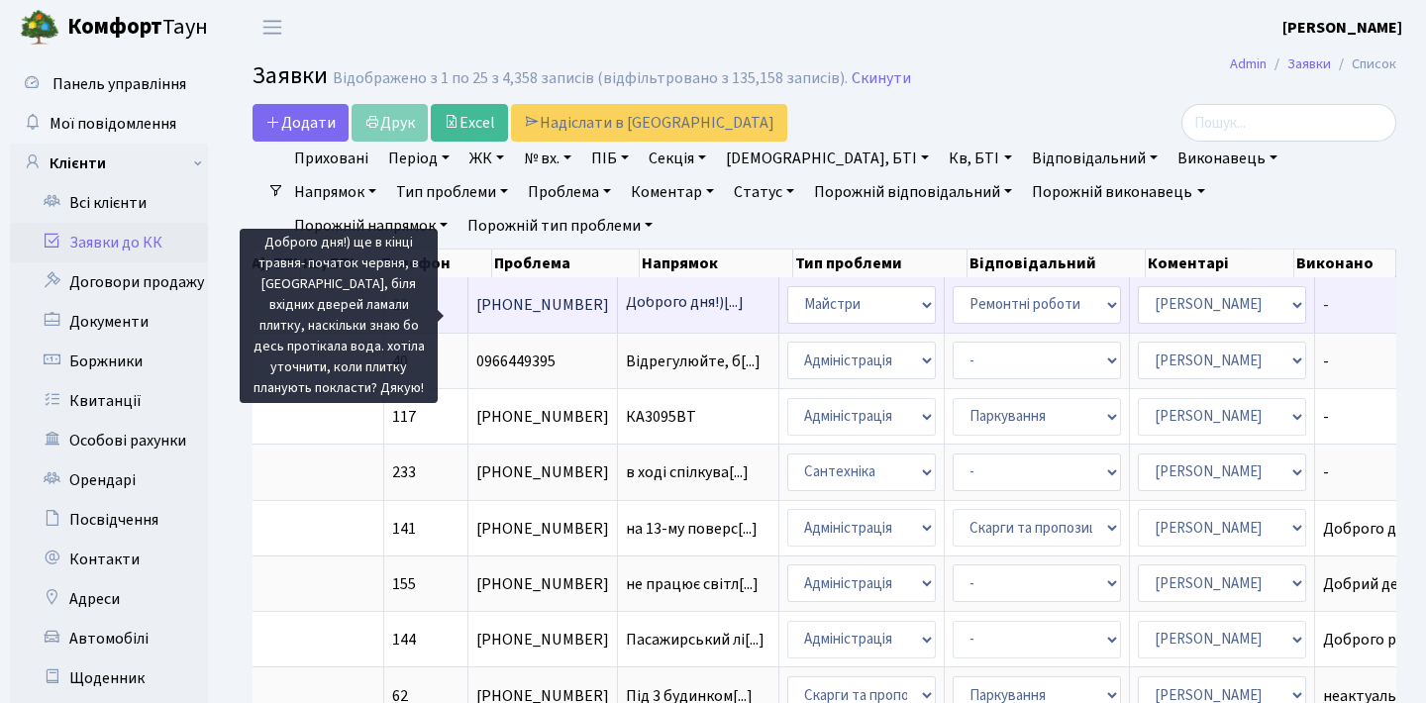
scroll to position [0, 674]
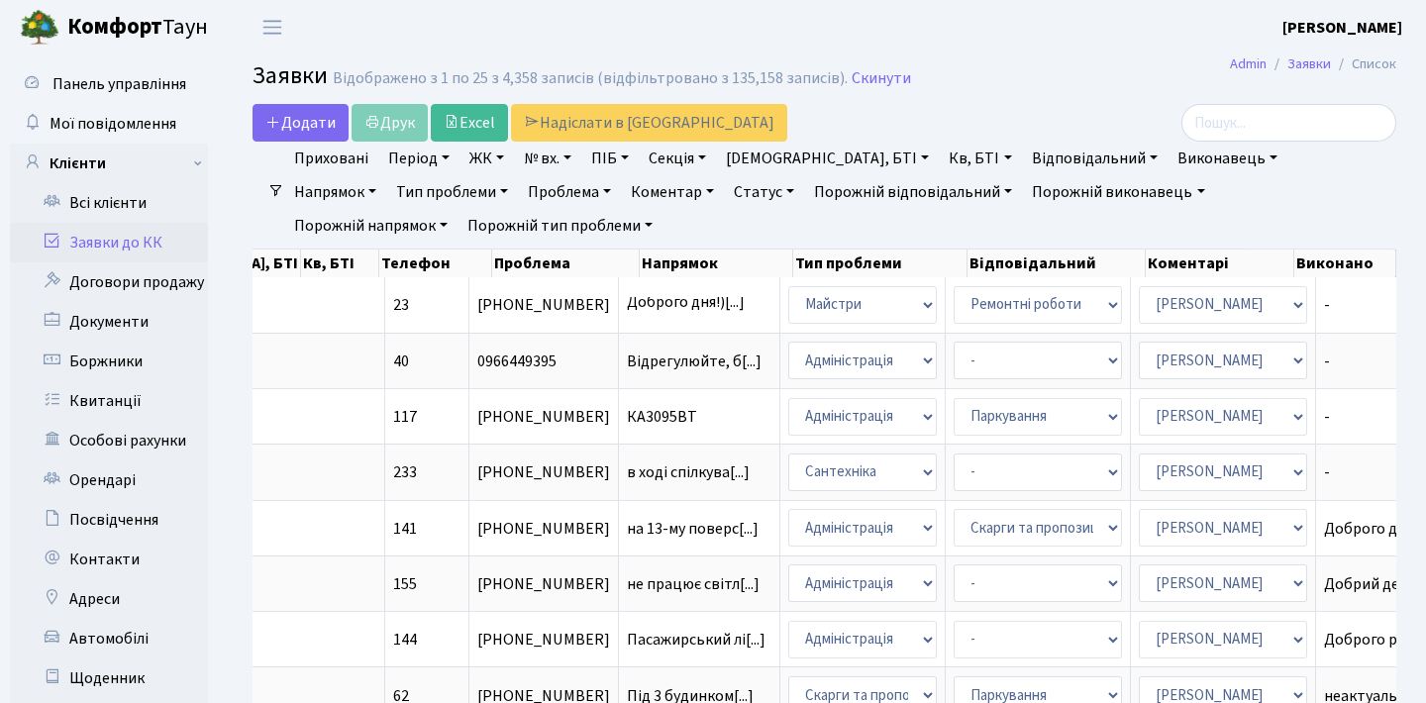
click at [970, 65] on h2 "Заявки Відображено з 1 по 25 з 4,358 записів (відфільтровано з 135,158 записів)…" at bounding box center [825, 79] width 1144 height 34
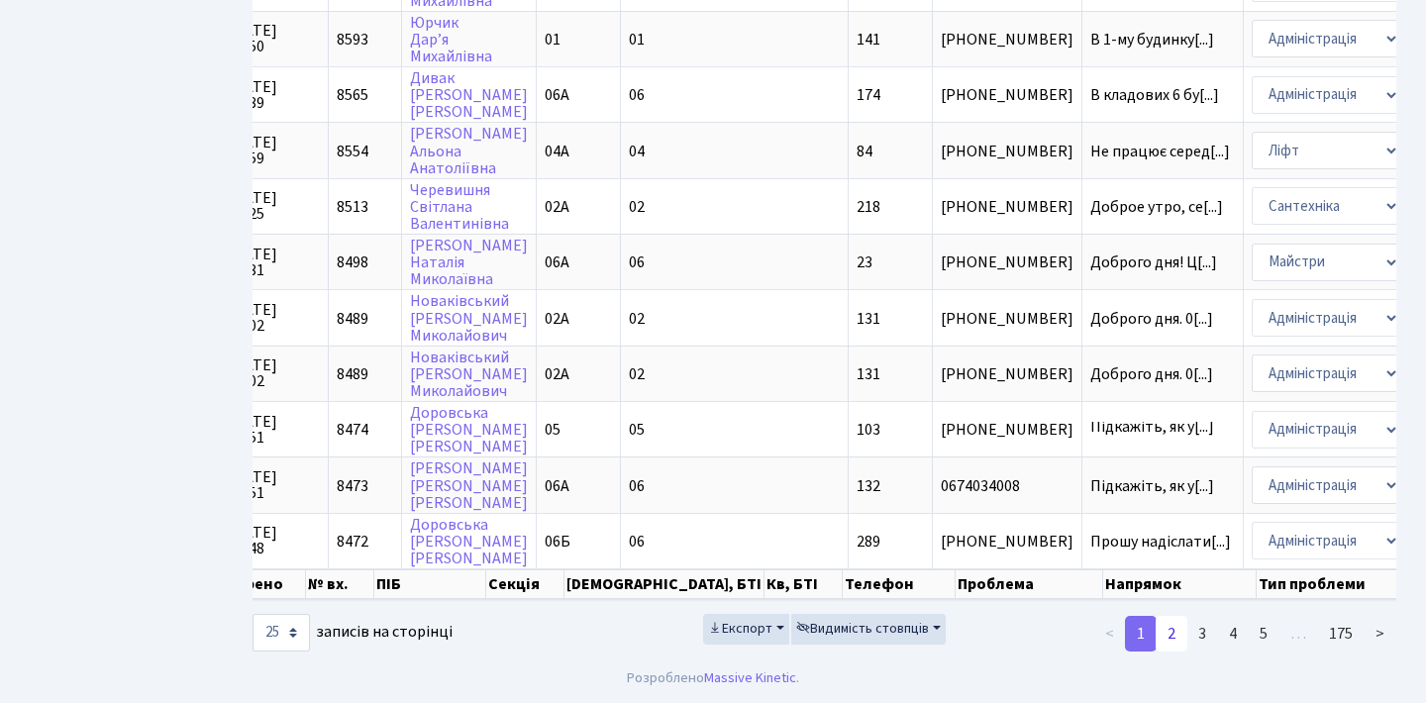
scroll to position [1117, 0]
click at [1192, 633] on link "3" at bounding box center [1203, 634] width 32 height 36
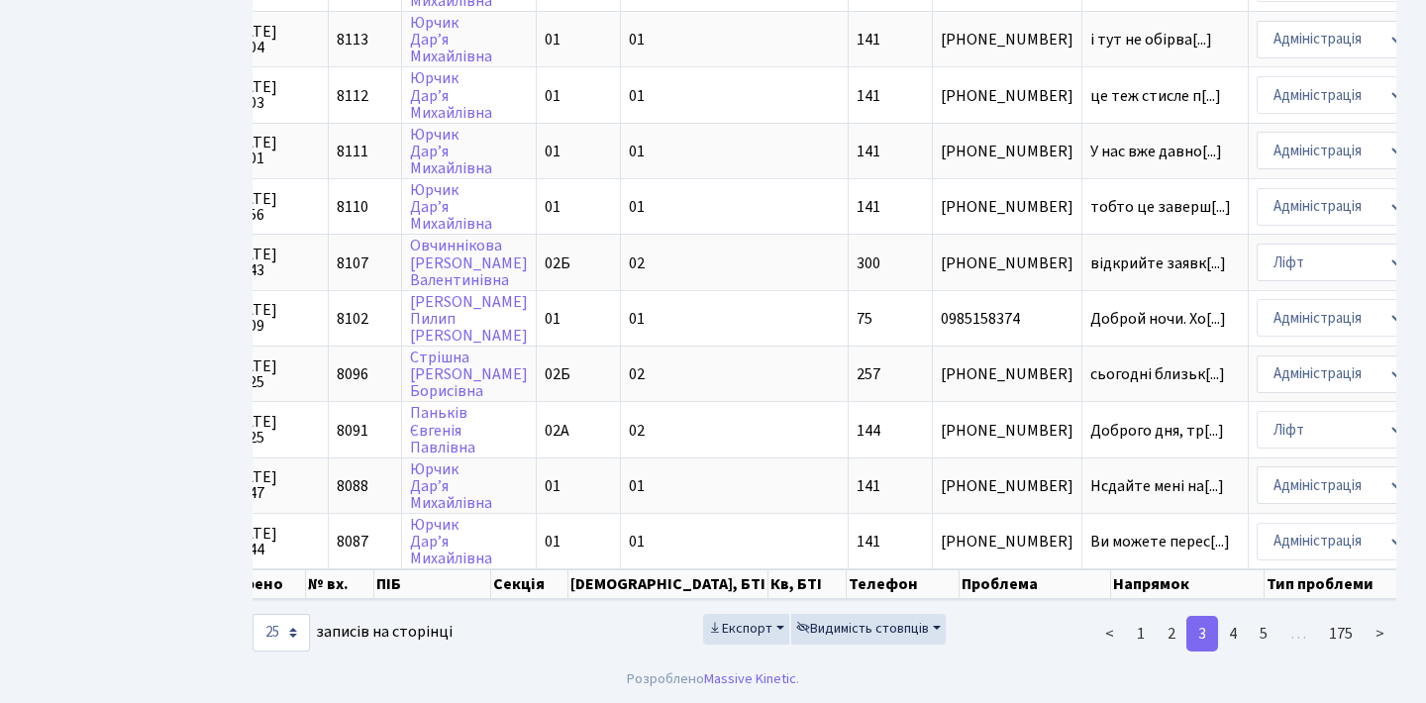
scroll to position [1130, 0]
click at [1118, 629] on link "<" at bounding box center [1110, 634] width 33 height 36
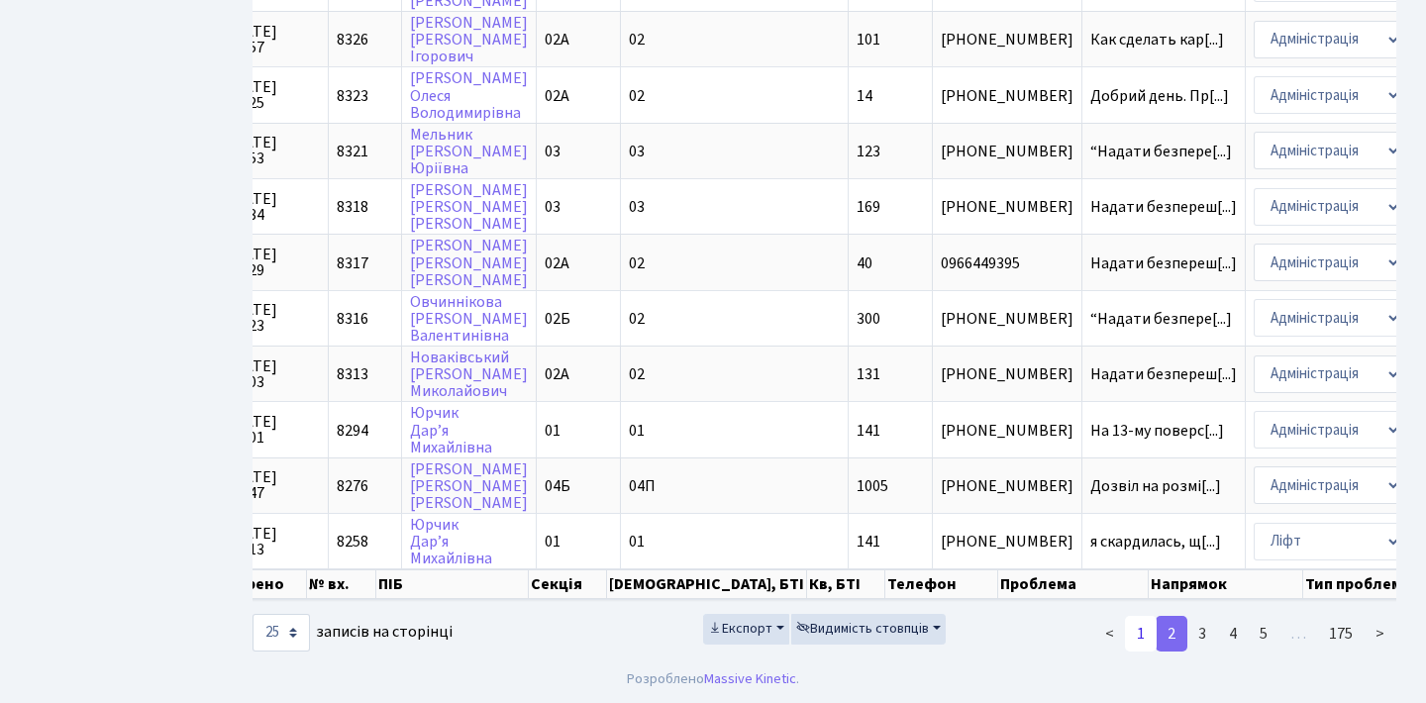
click at [1141, 637] on link "1" at bounding box center [1141, 634] width 32 height 36
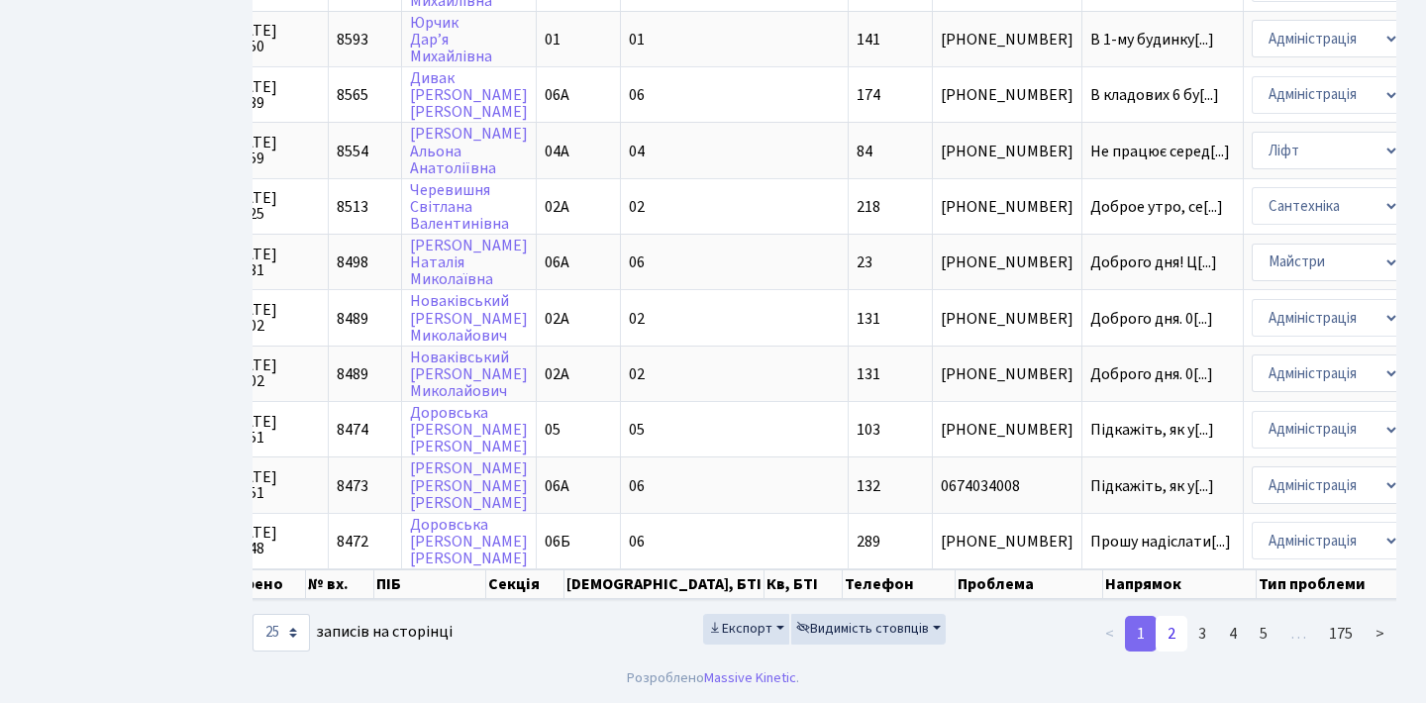
scroll to position [0, 0]
click at [1179, 635] on link "2" at bounding box center [1172, 634] width 32 height 36
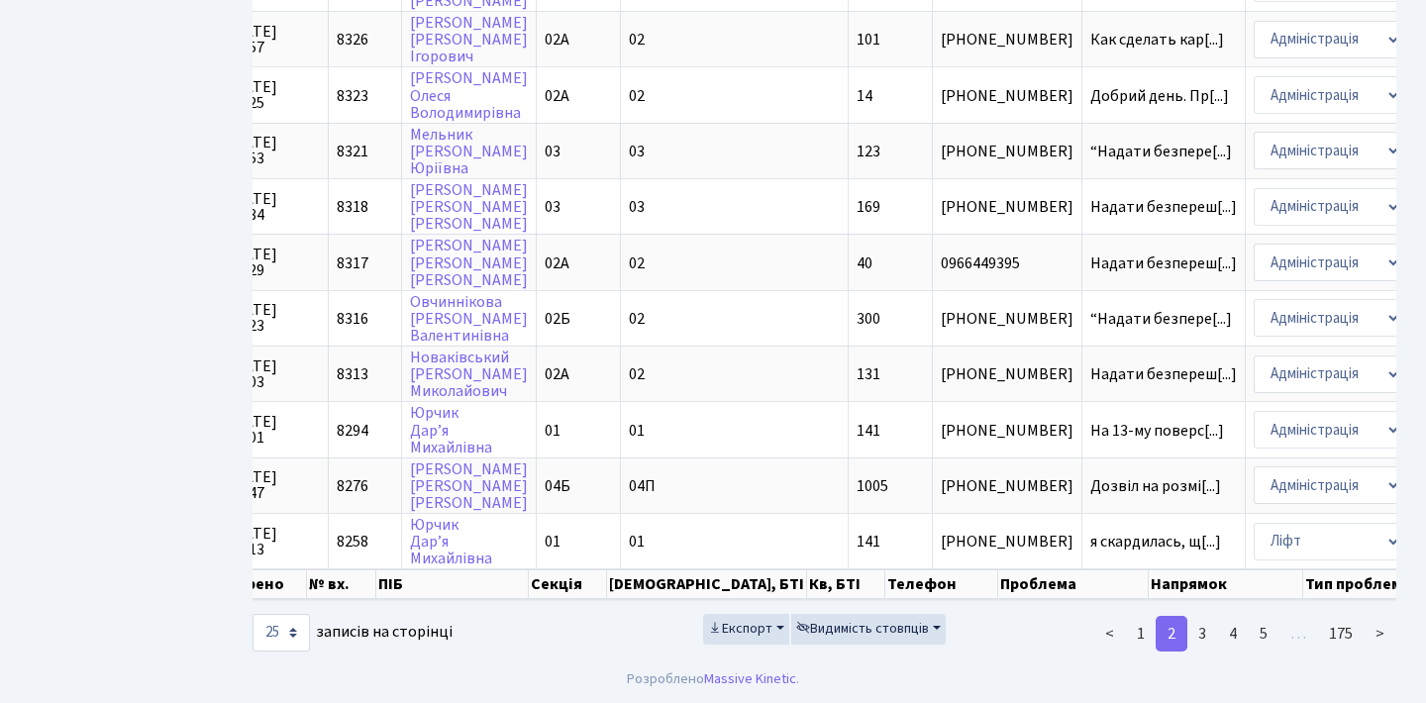
scroll to position [1130, 0]
click at [1113, 637] on link "<" at bounding box center [1110, 634] width 33 height 36
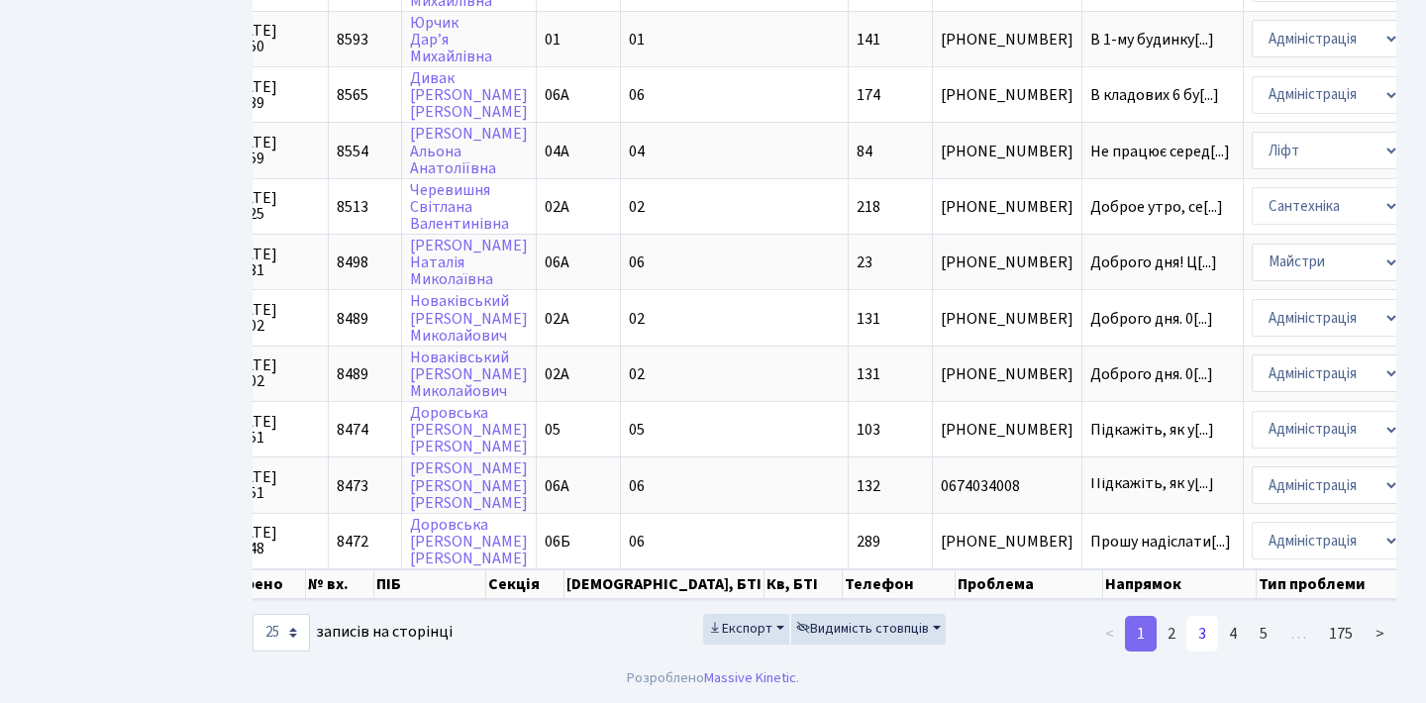
scroll to position [1117, 0]
click at [1201, 628] on link "3" at bounding box center [1203, 634] width 32 height 36
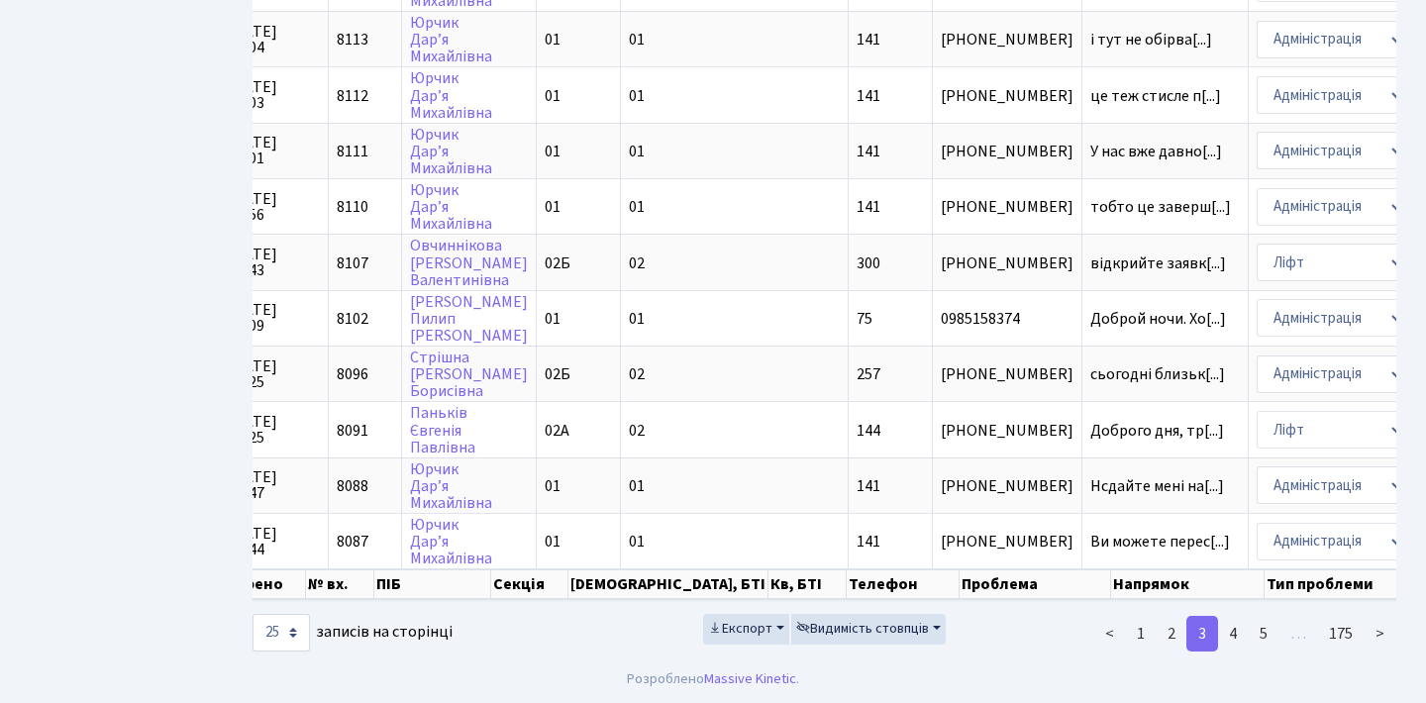
scroll to position [1130, 0]
click at [1163, 635] on link "2" at bounding box center [1172, 634] width 32 height 36
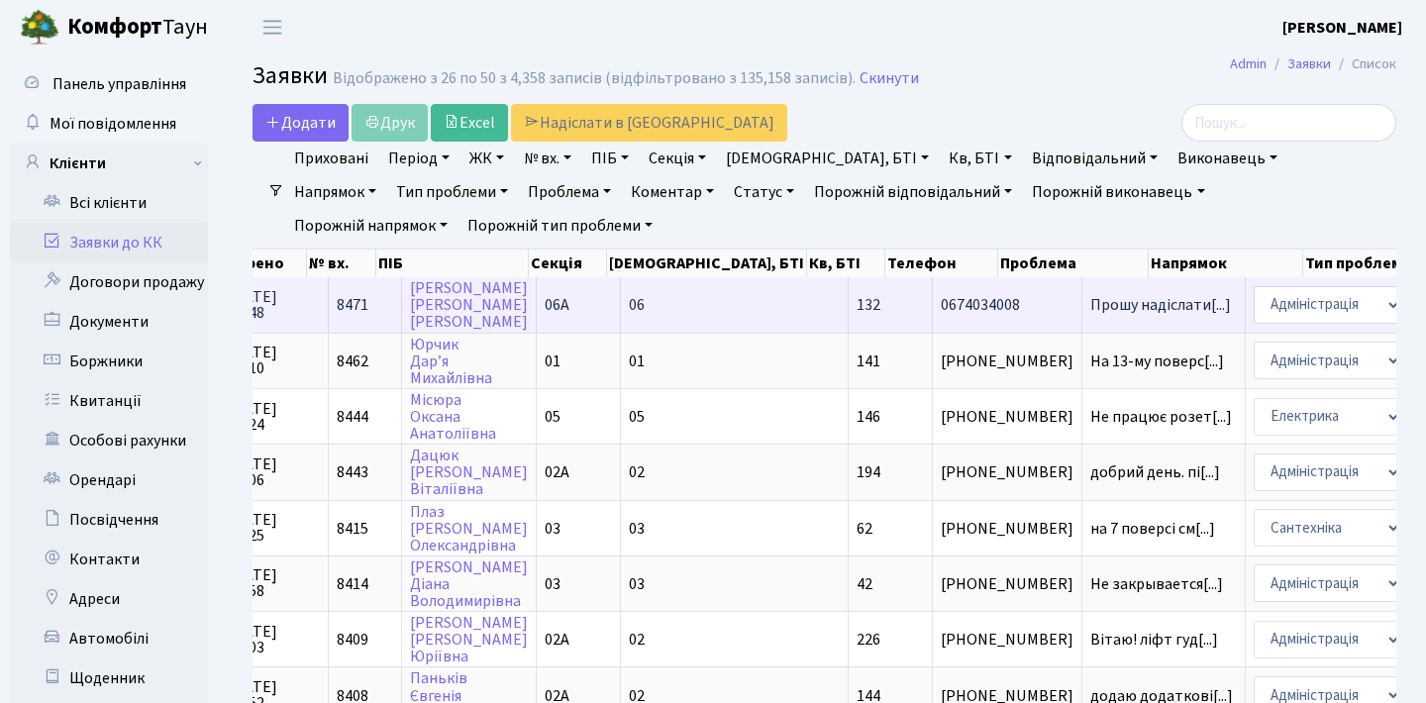
scroll to position [0, 0]
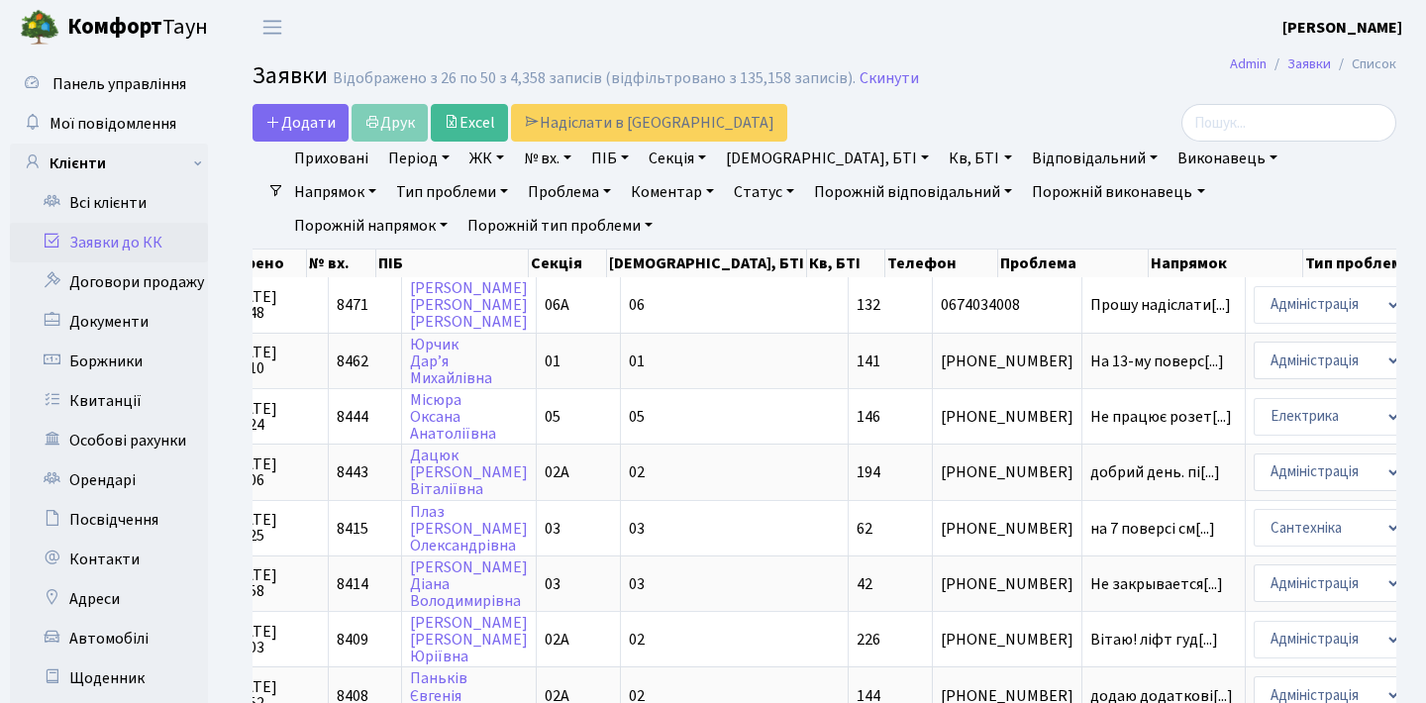
click at [726, 201] on link "Статус" at bounding box center [764, 192] width 76 height 34
click at [727, 303] on link "Не виконано" at bounding box center [805, 312] width 157 height 31
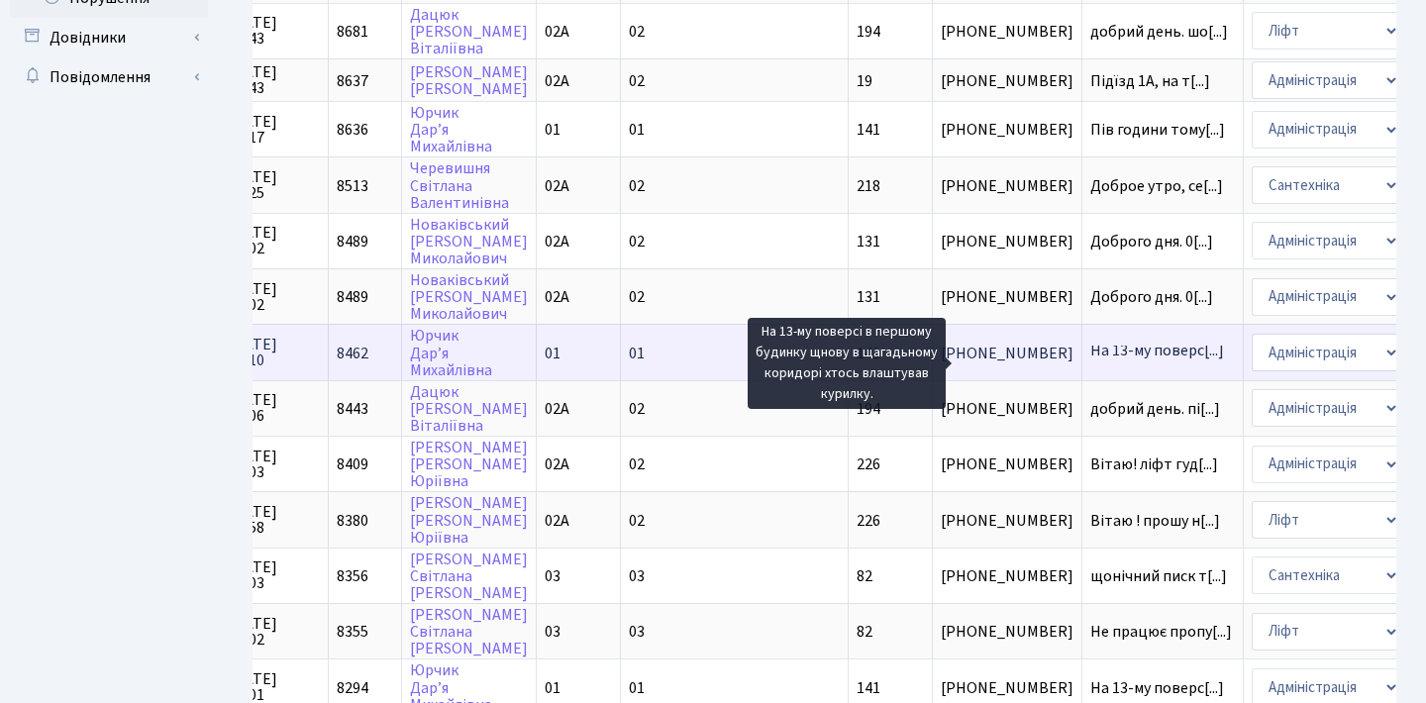
scroll to position [754, 0]
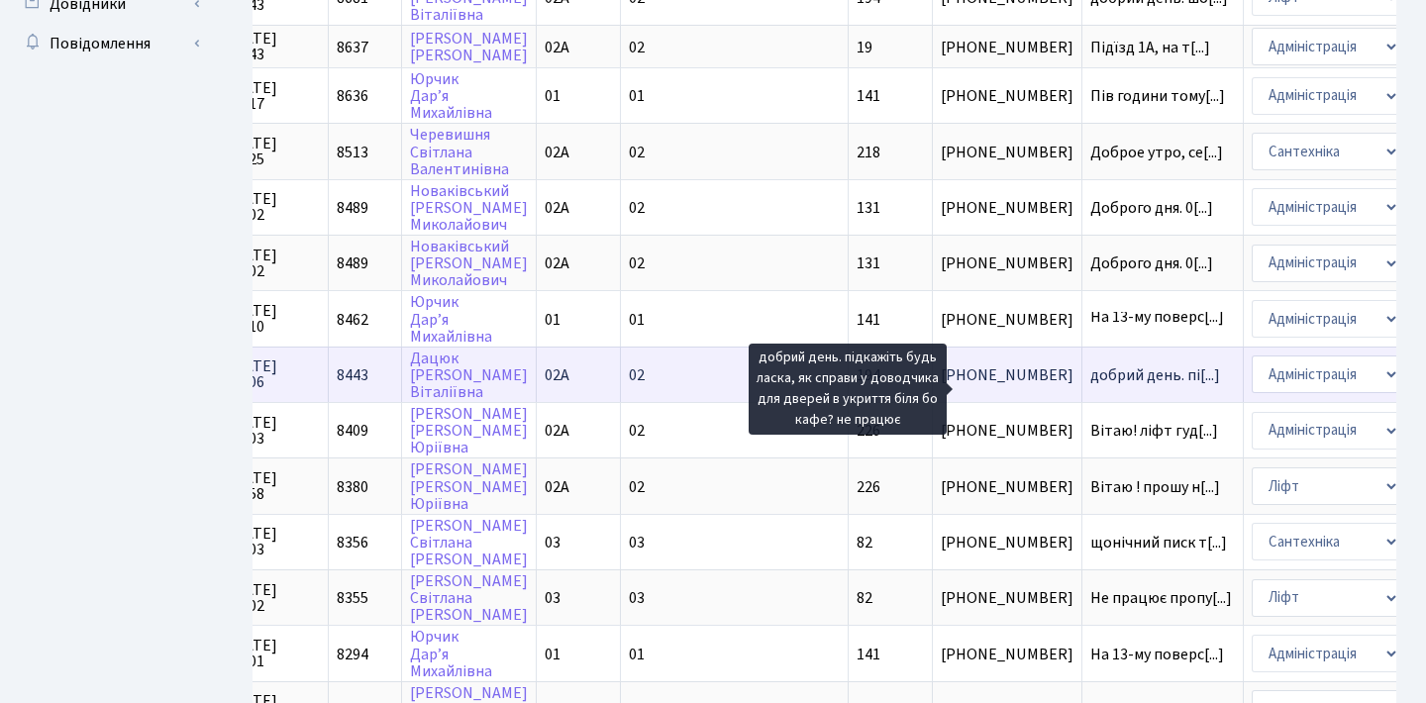
click at [1091, 383] on span "добрий день. пі[...]" at bounding box center [1156, 376] width 130 height 22
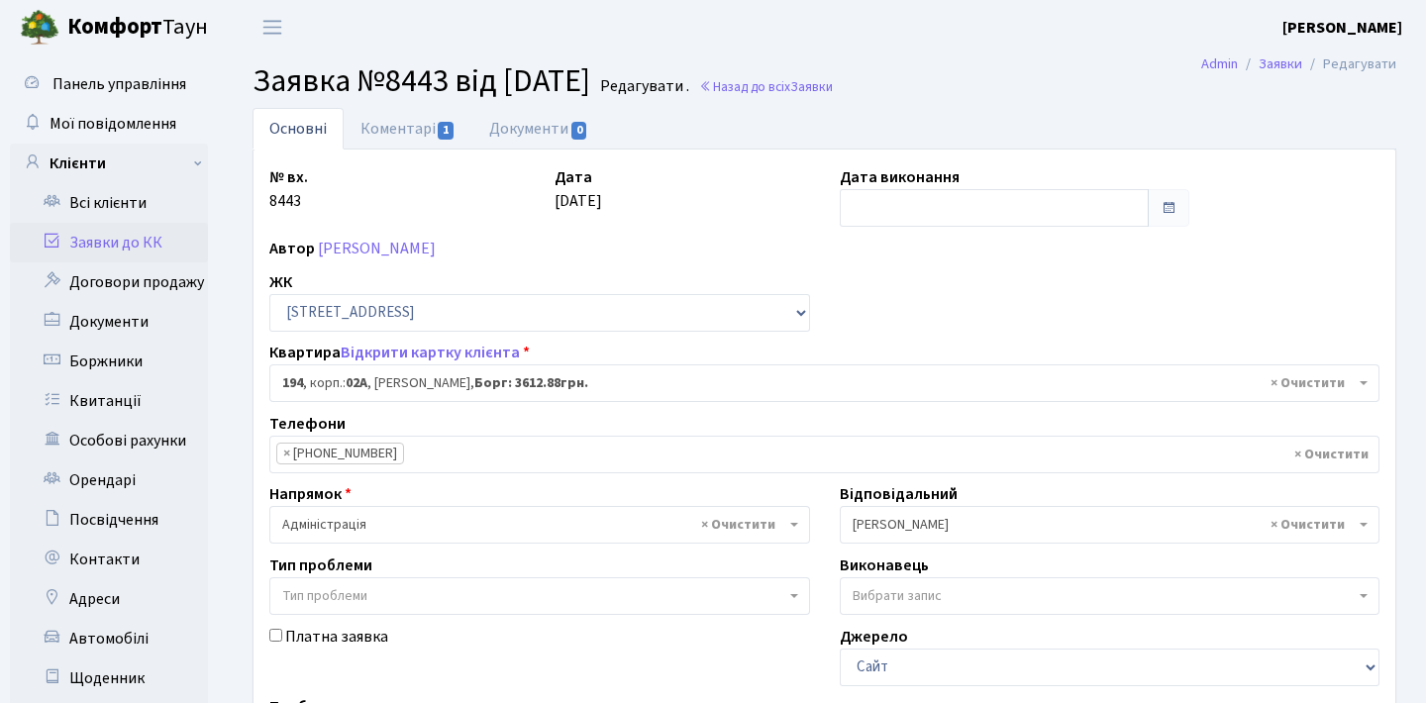
select select "20444"
click at [379, 129] on link "Коментарі 1" at bounding box center [408, 128] width 129 height 41
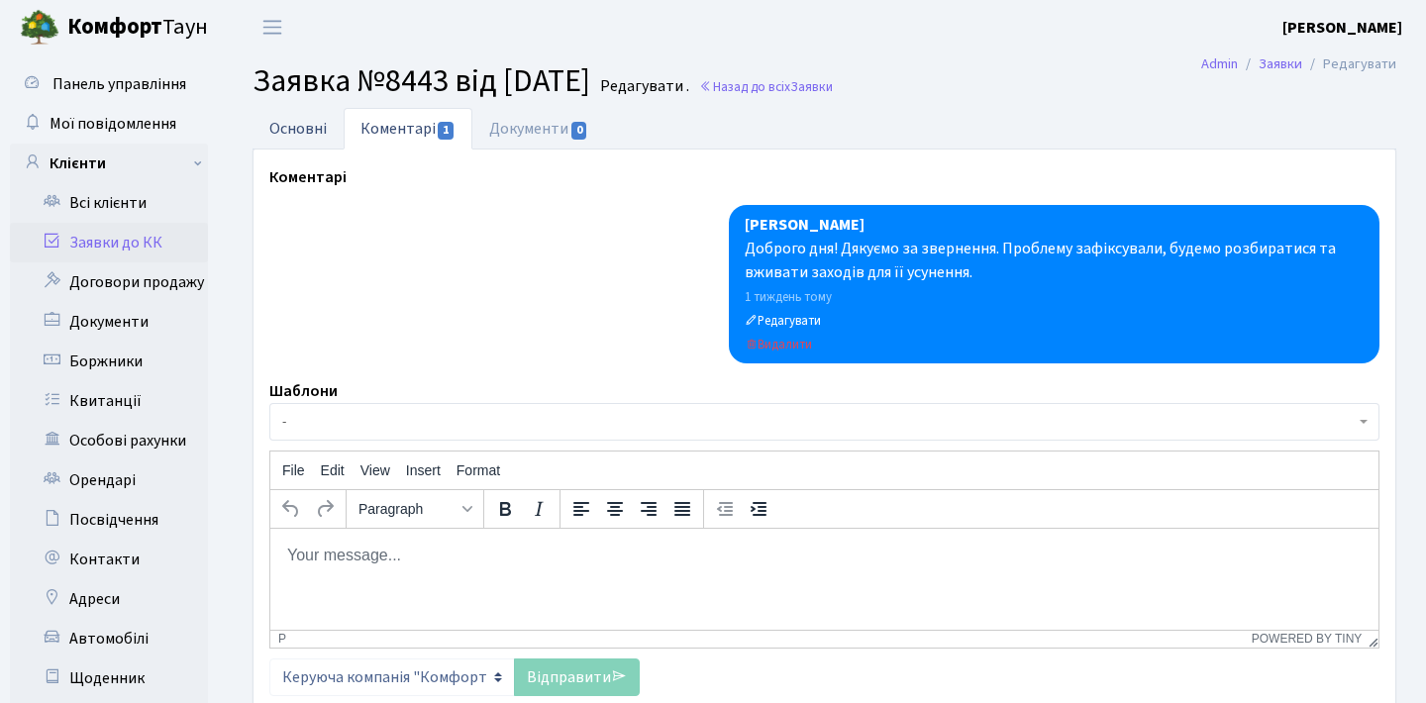
click at [339, 126] on link "Основні" at bounding box center [298, 128] width 91 height 41
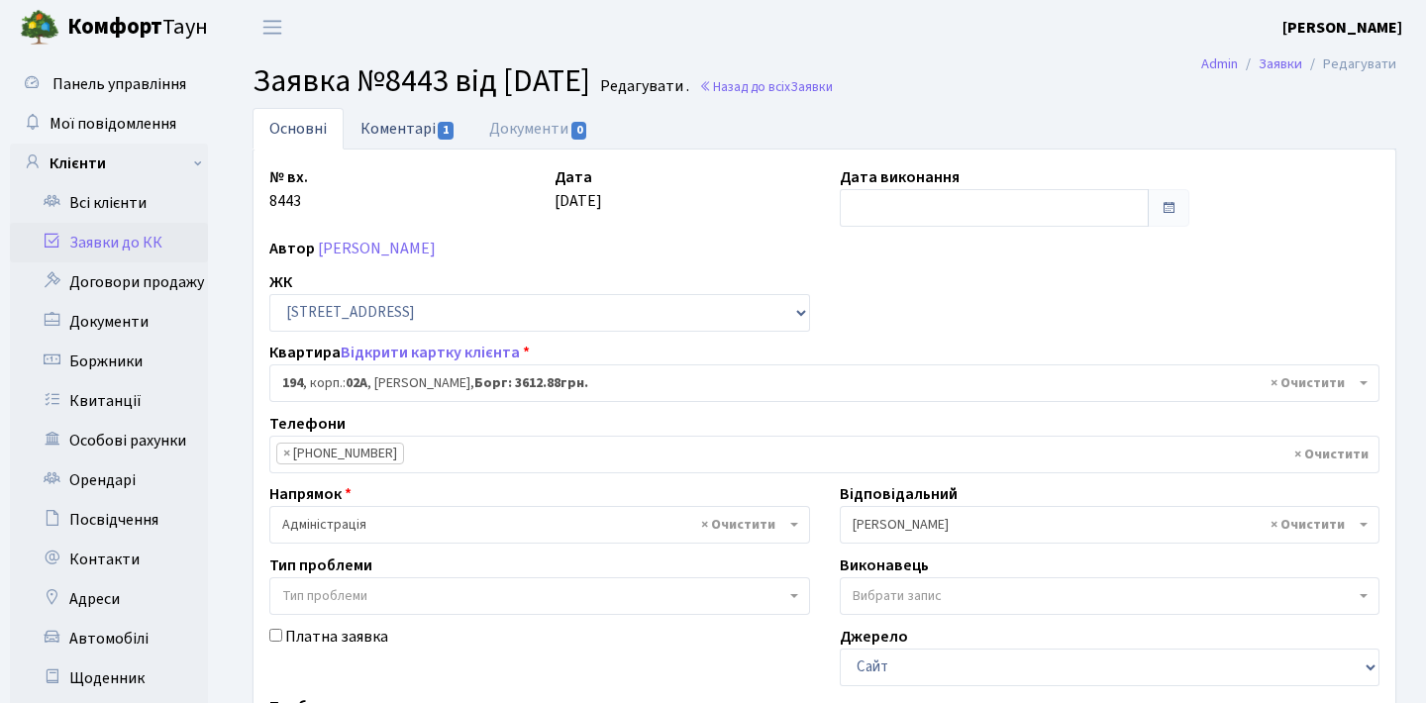
click at [424, 126] on link "Коментарі 1" at bounding box center [408, 128] width 129 height 41
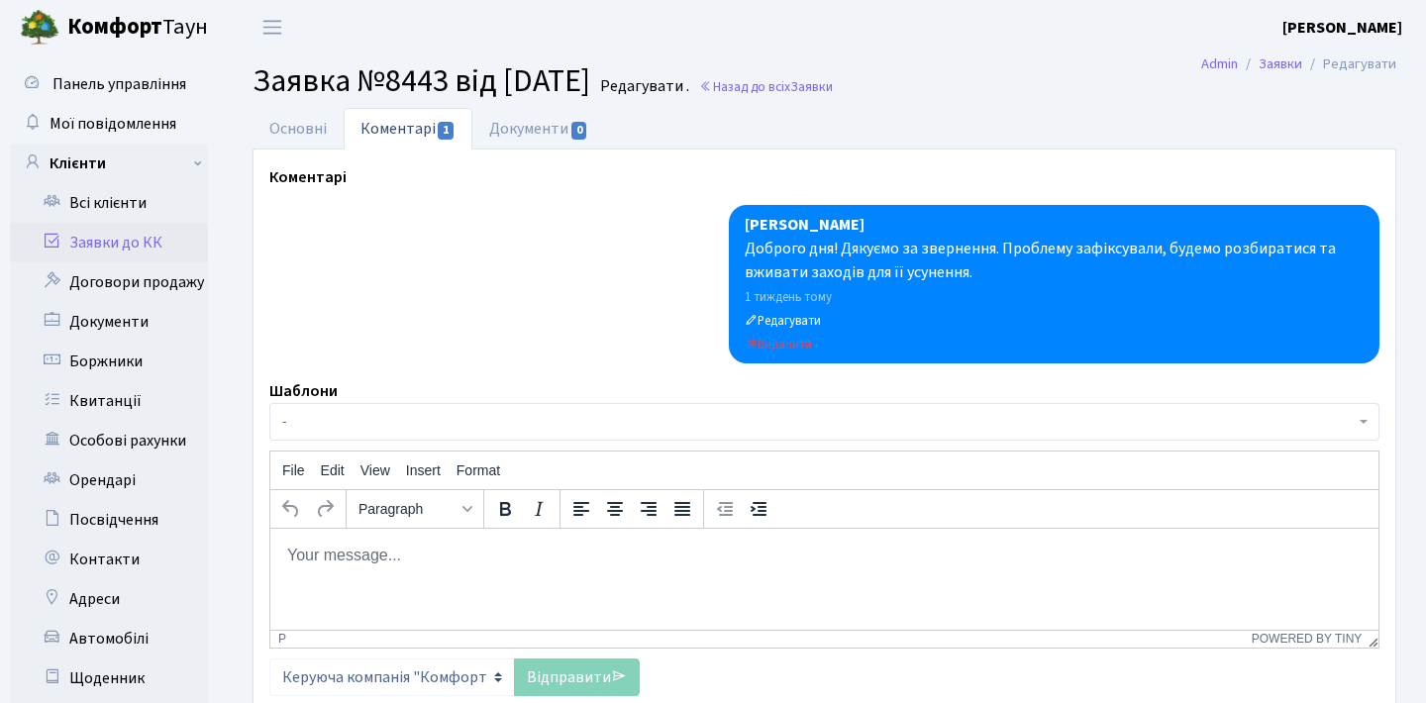
click at [635, 559] on p "Rich Text Area. Press ALT-0 for help." at bounding box center [824, 555] width 1077 height 22
click at [305, 134] on link "Основні" at bounding box center [298, 128] width 91 height 41
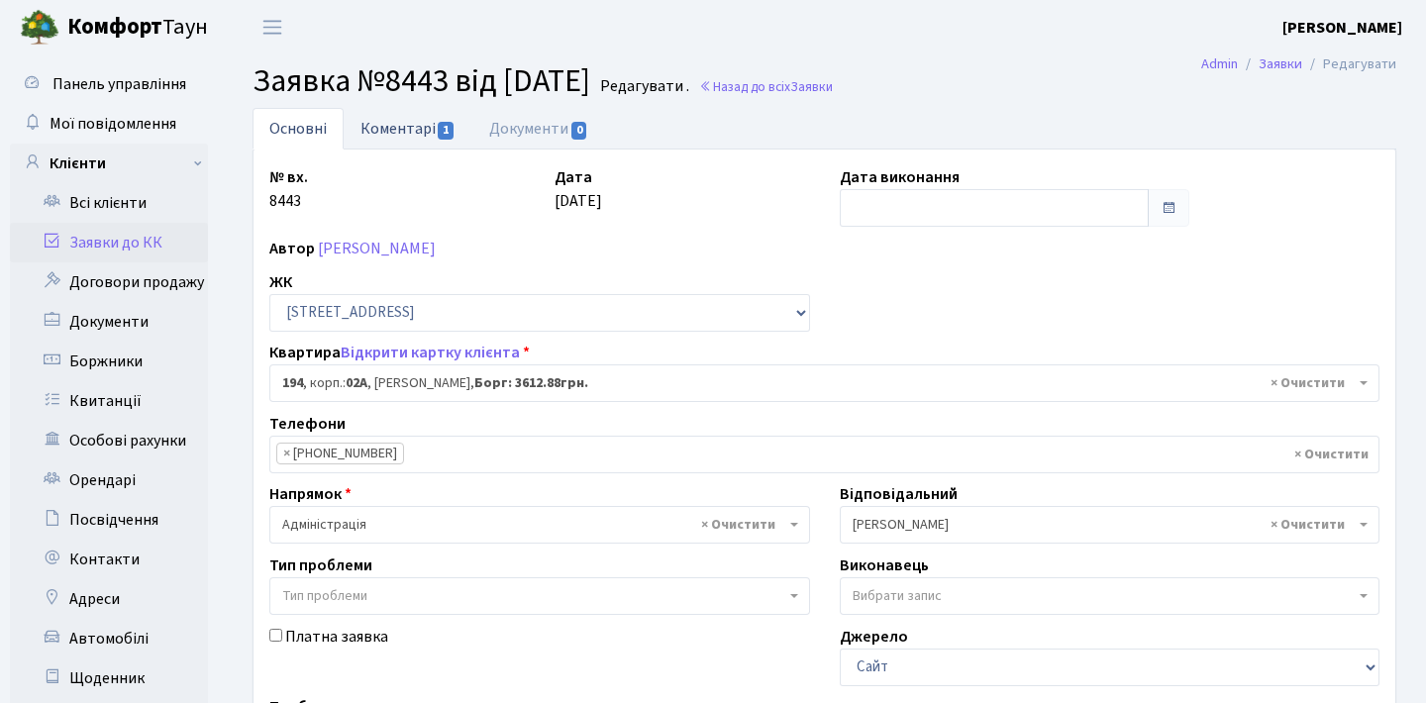
click at [405, 124] on link "Коментарі 1" at bounding box center [408, 128] width 129 height 41
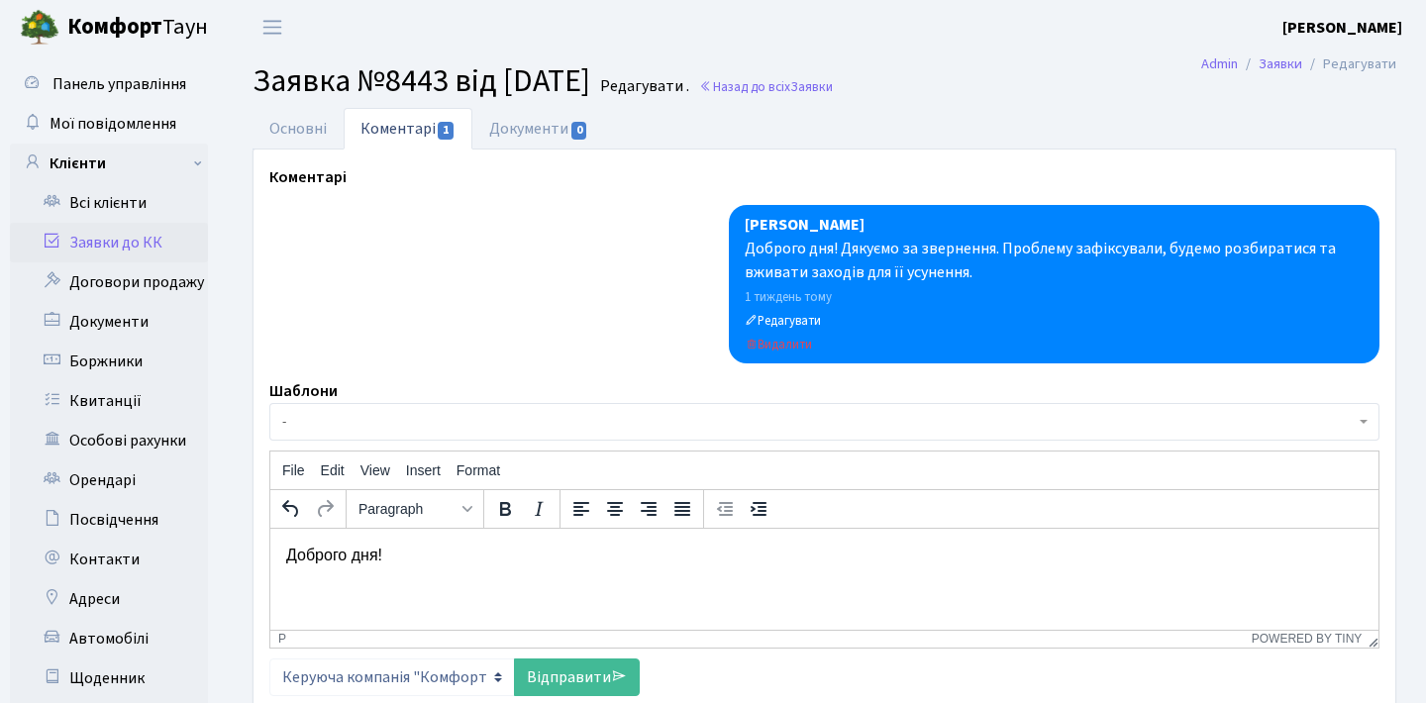
click at [450, 545] on p "Доброго дня!" at bounding box center [824, 555] width 1077 height 22
drag, startPoint x: 420, startPoint y: 565, endPoint x: 156, endPoint y: 558, distance: 264.6
click at [270, 558] on html "Доброго дня!" at bounding box center [824, 554] width 1108 height 53
click at [93, 237] on link "Заявки до КК" at bounding box center [109, 243] width 198 height 40
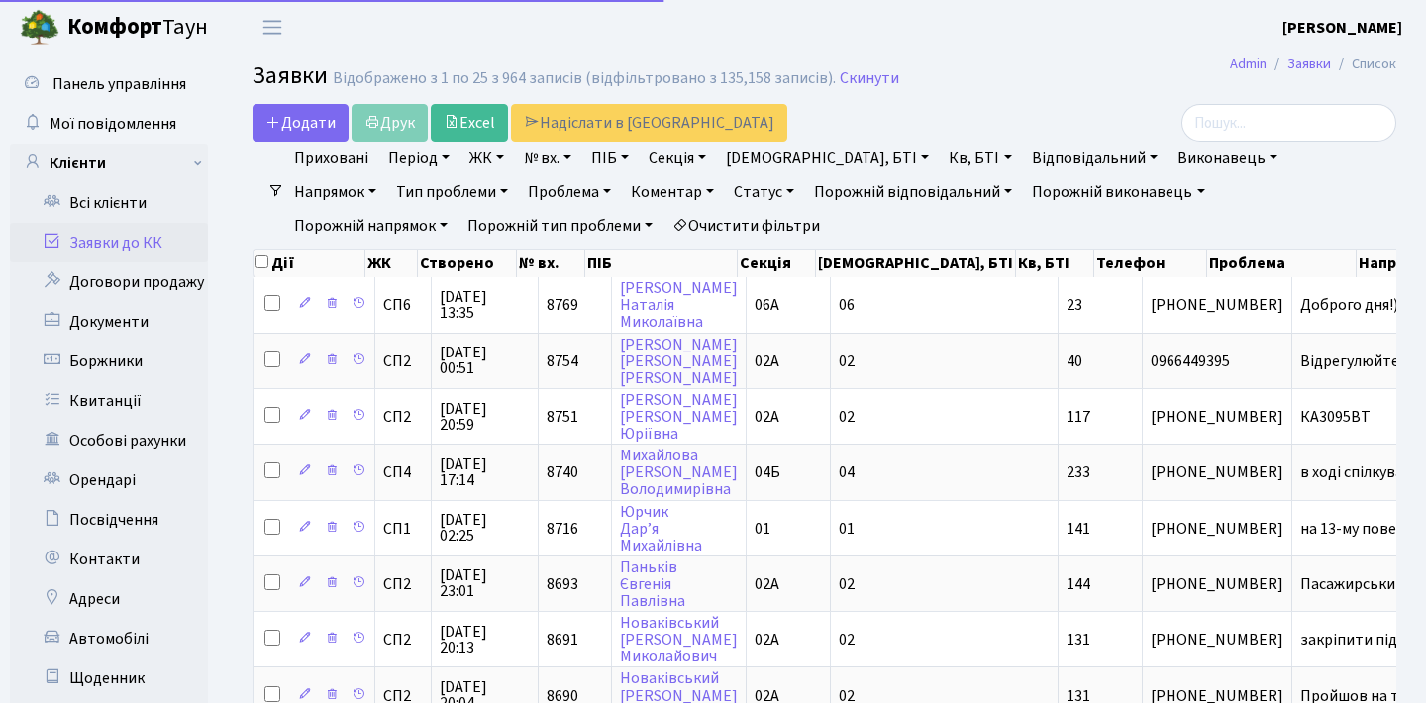
select select "25"
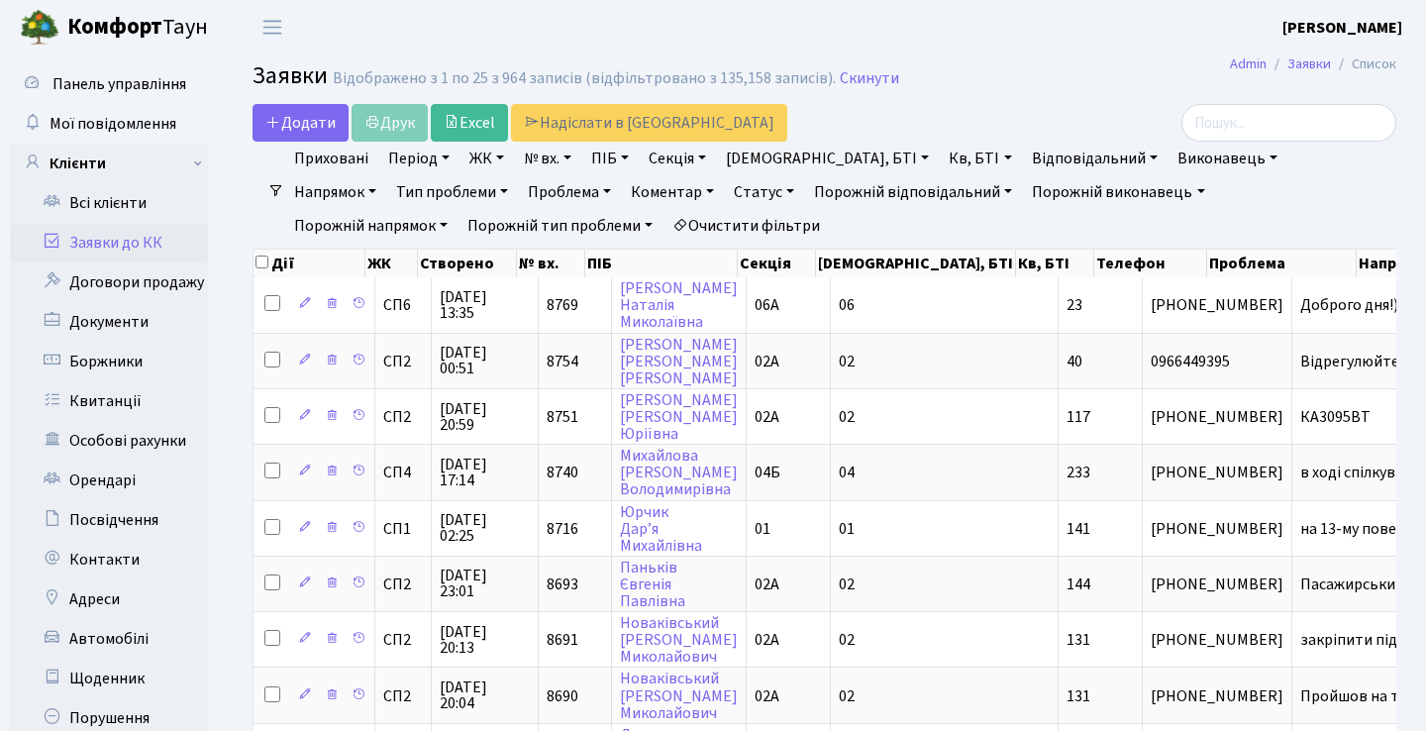
click at [143, 252] on link "Заявки до КК" at bounding box center [109, 243] width 198 height 40
select select "25"
